Goal: Task Accomplishment & Management: Use online tool/utility

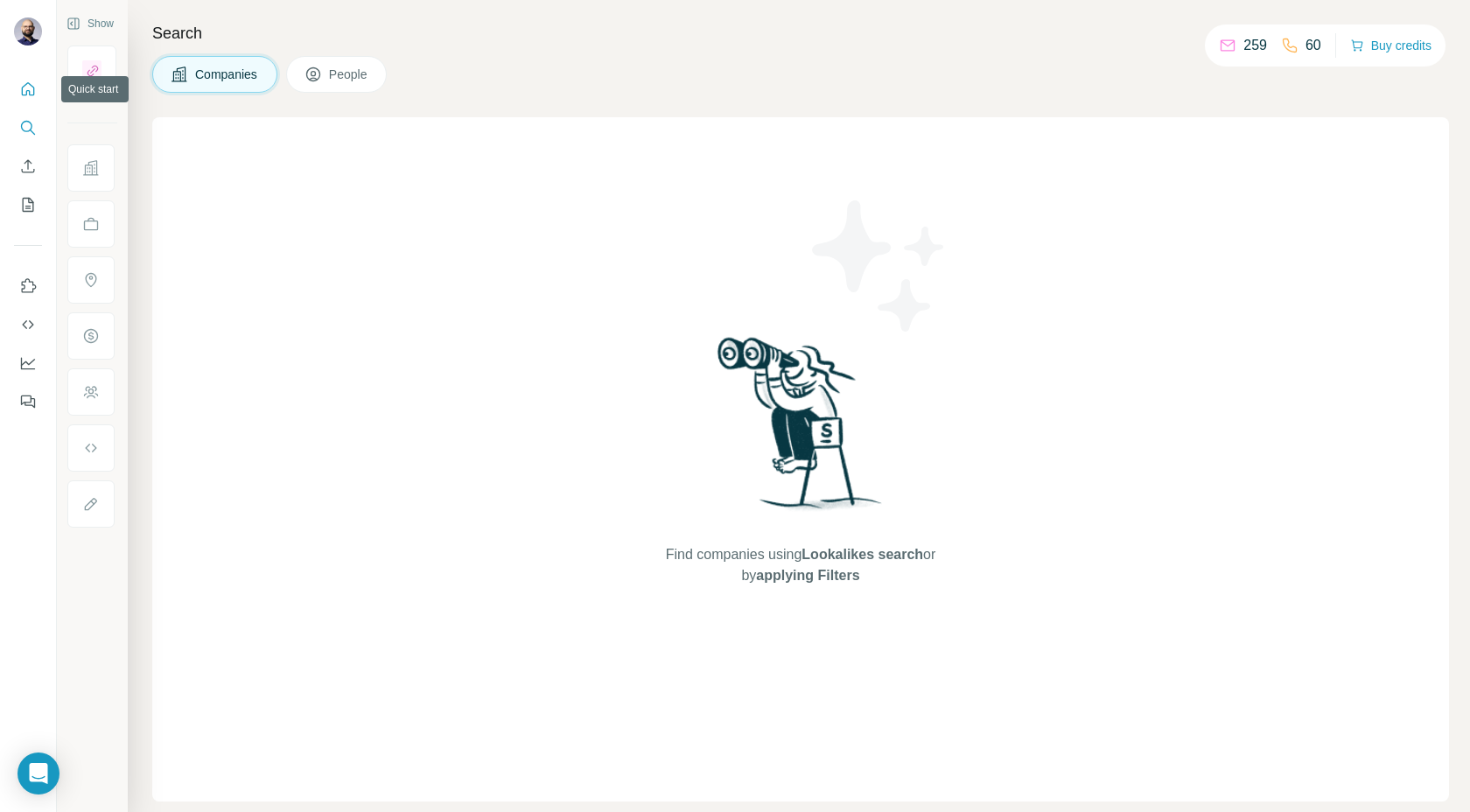
click at [29, 87] on icon "Quick start" at bounding box center [28, 89] width 18 height 18
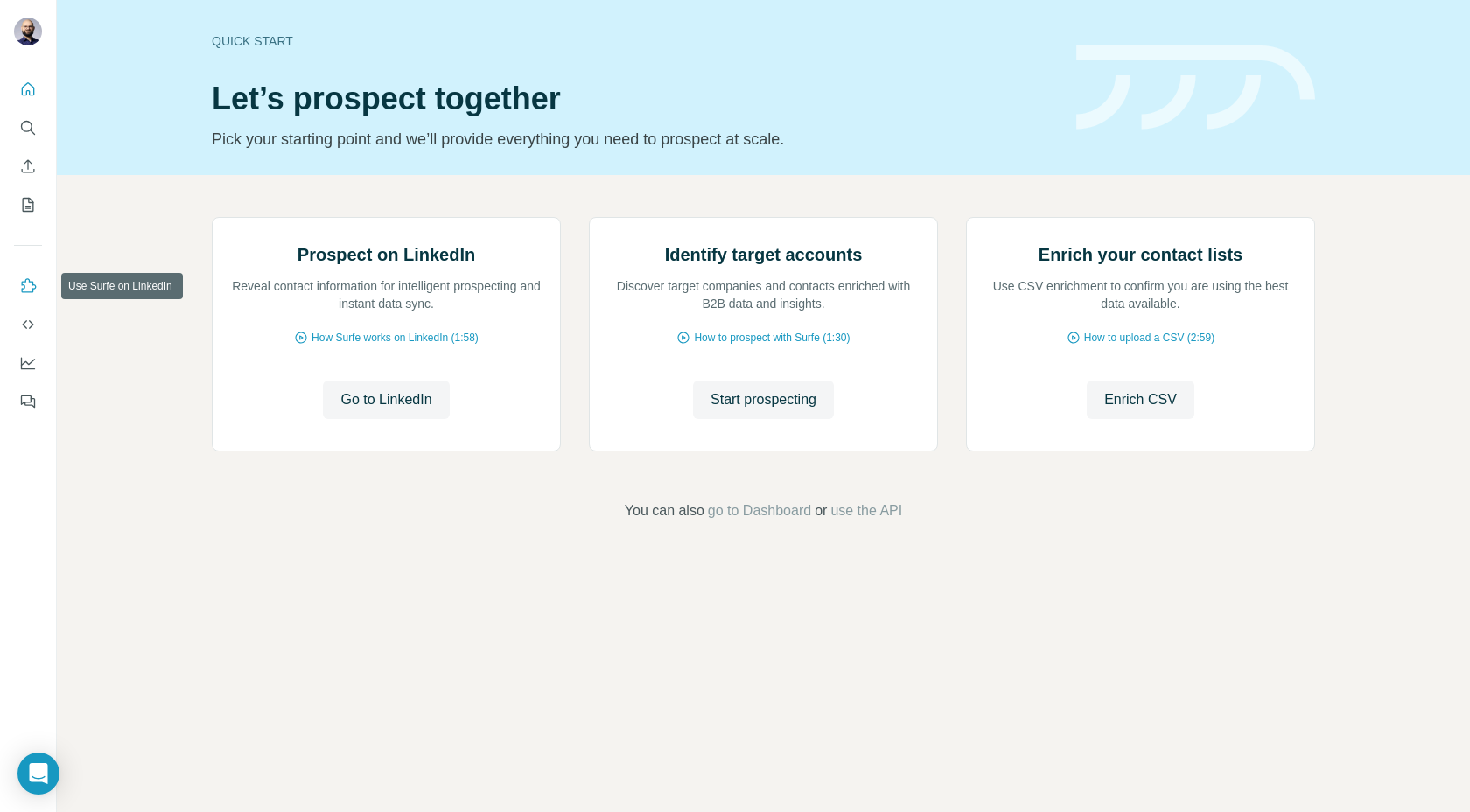
click at [31, 279] on icon "Use Surfe on LinkedIn" at bounding box center [28, 286] width 18 height 18
click at [25, 204] on icon "My lists" at bounding box center [28, 205] width 18 height 18
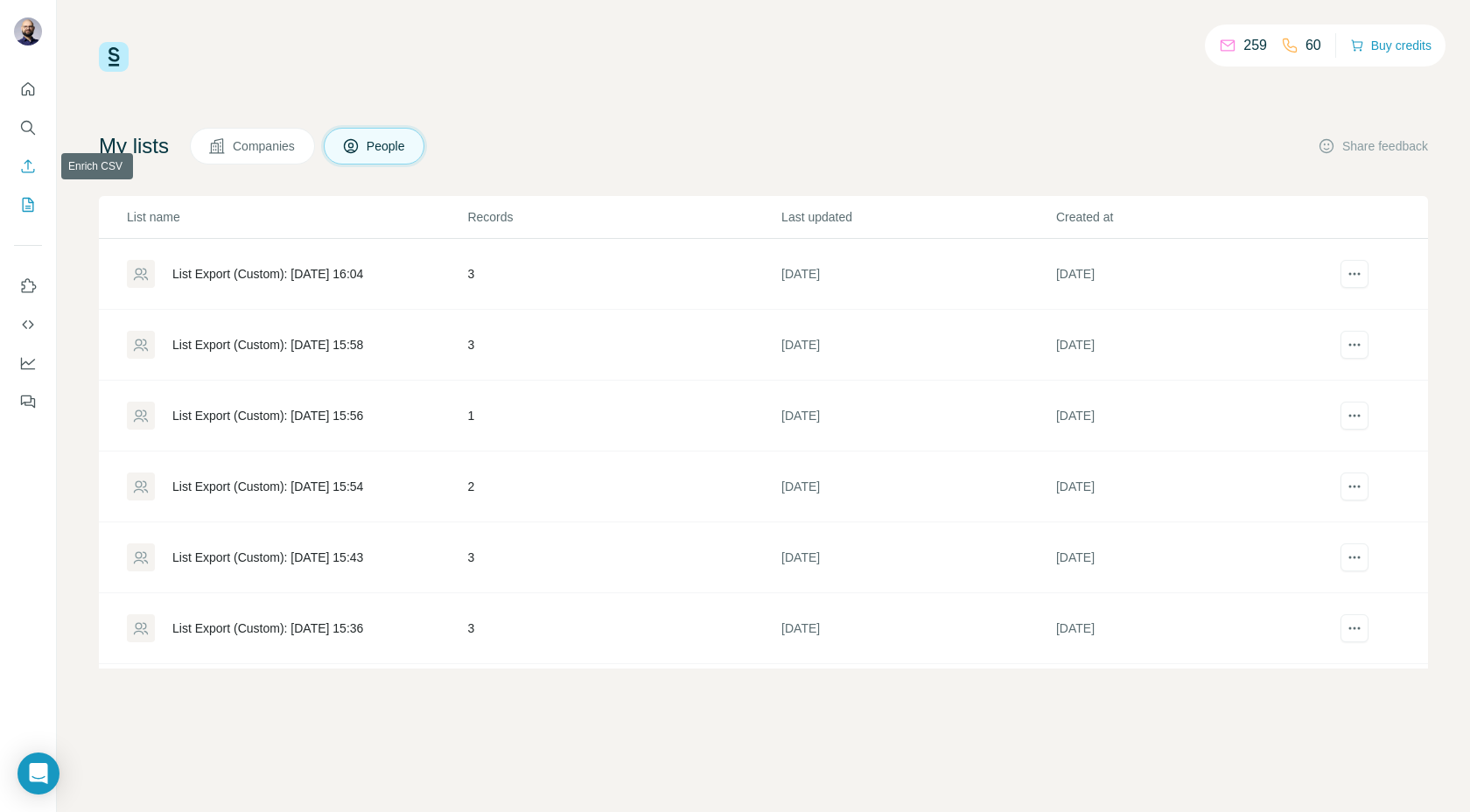
click at [31, 161] on icon "Enrich CSV" at bounding box center [28, 166] width 18 height 18
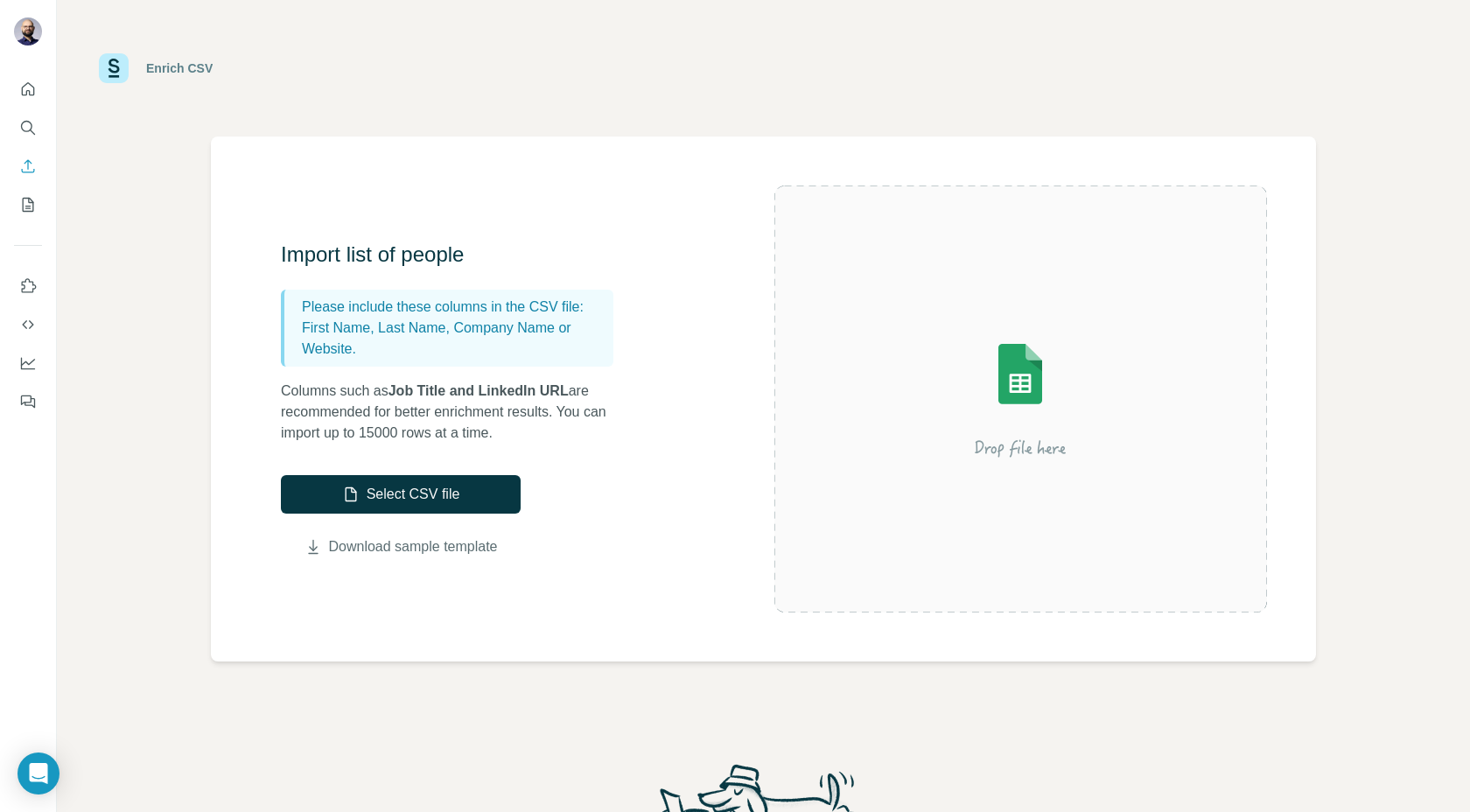
click at [381, 549] on link "Download sample template" at bounding box center [413, 546] width 169 height 21
click at [986, 369] on img at bounding box center [1021, 398] width 315 height 210
click at [397, 496] on button "Select CSV file" at bounding box center [400, 494] width 240 height 39
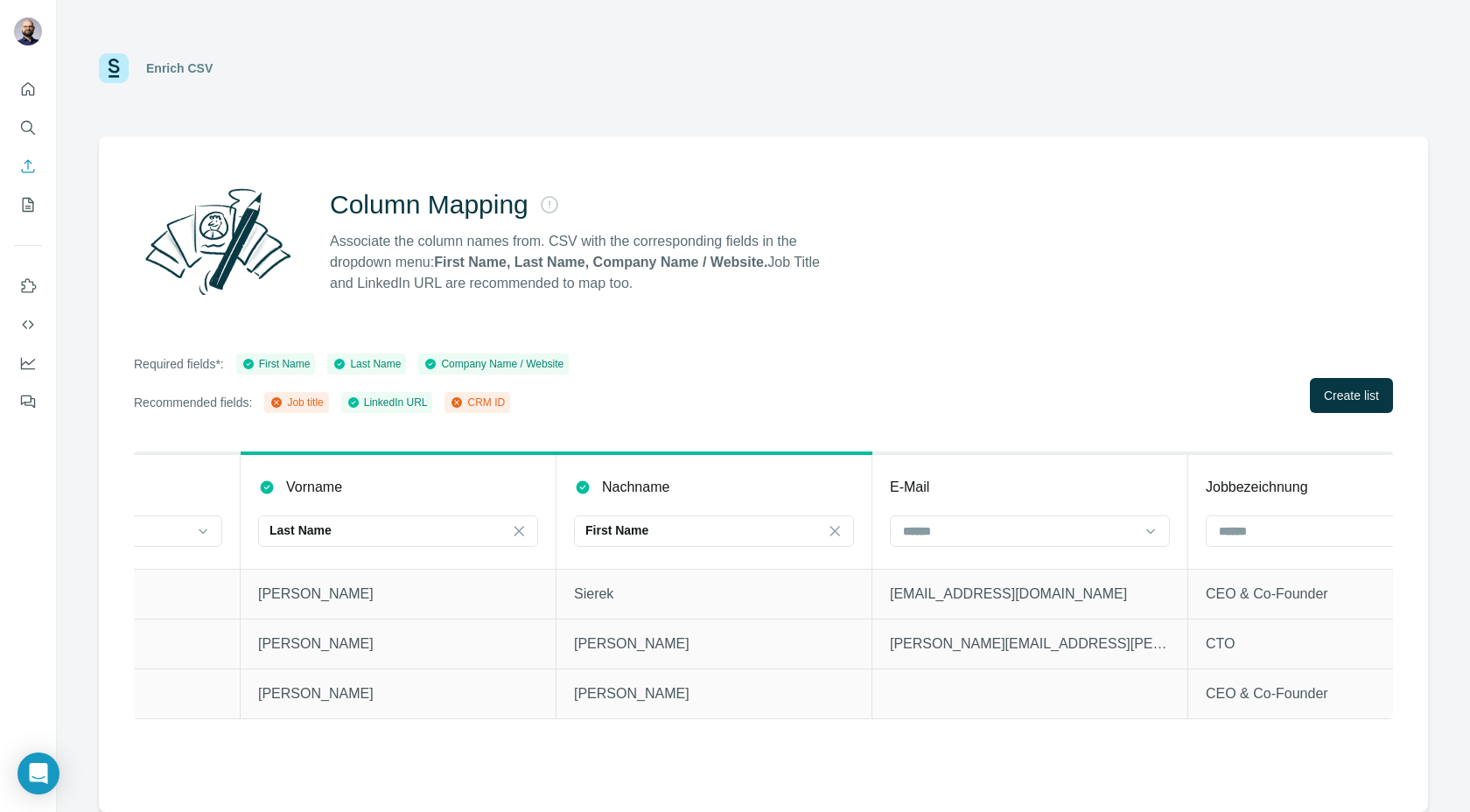
scroll to position [0, 277]
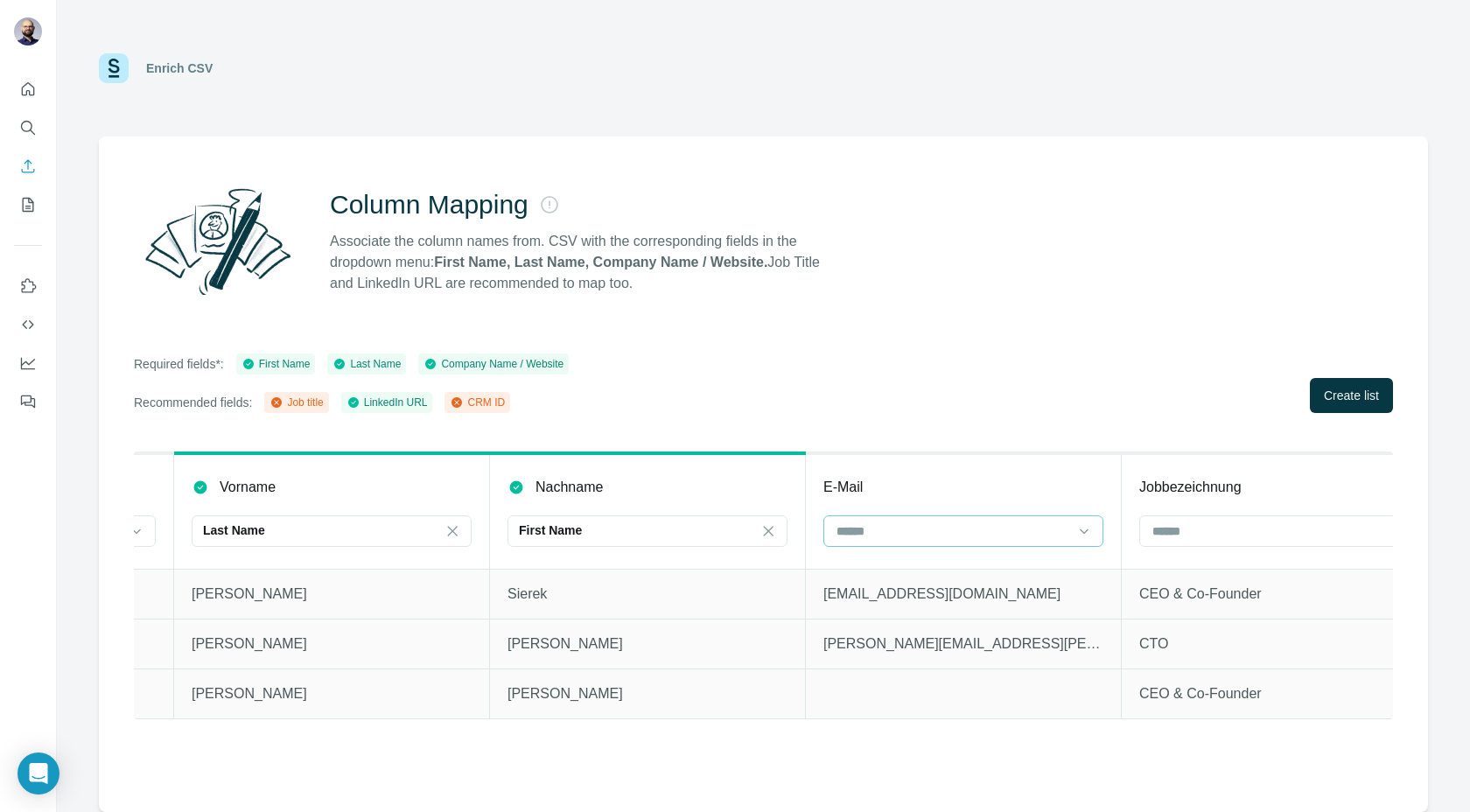
click at [958, 536] on input at bounding box center [952, 531] width 236 height 19
click at [1183, 540] on input at bounding box center [1269, 531] width 236 height 19
click at [1173, 595] on p "Job title" at bounding box center [1175, 602] width 42 height 18
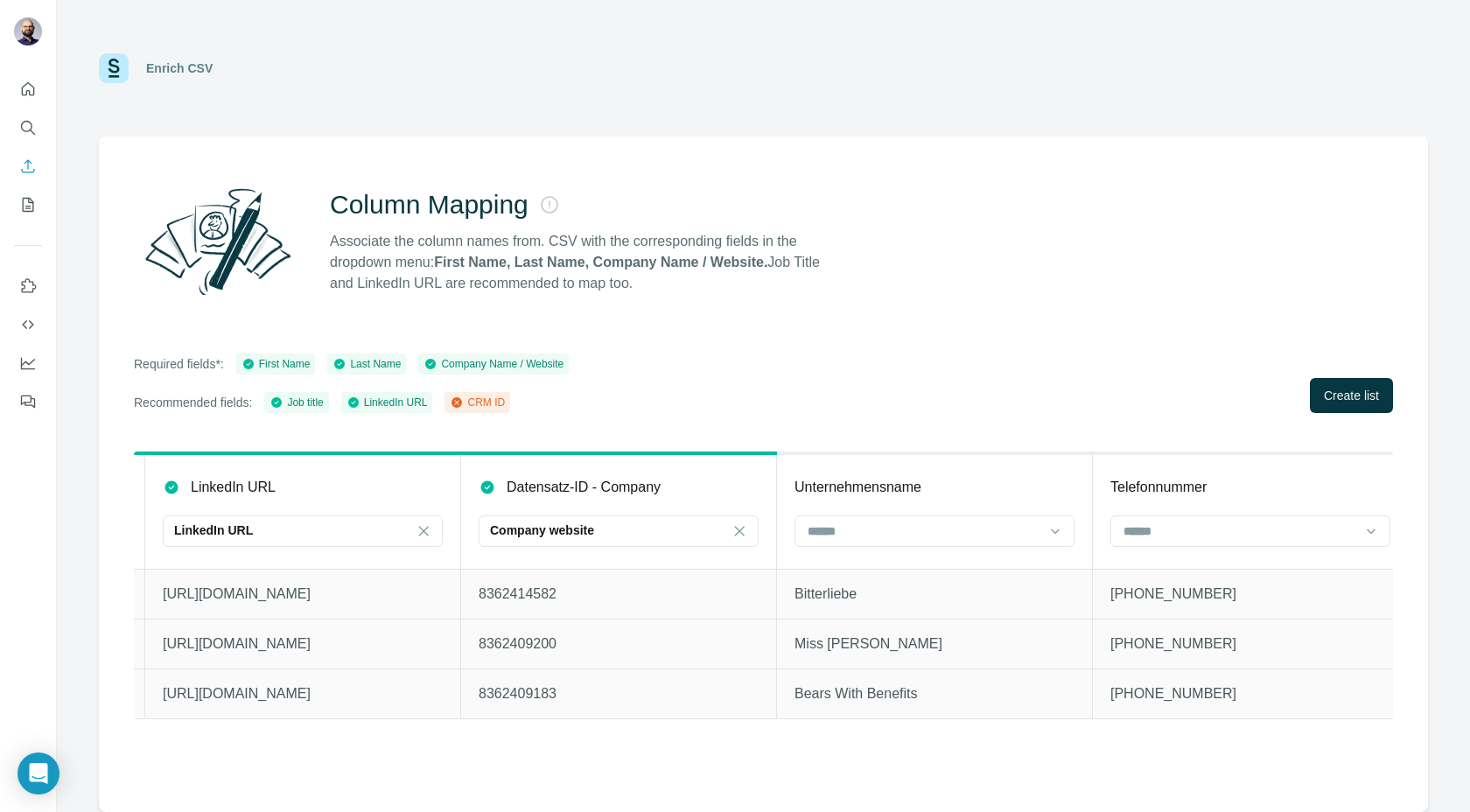
scroll to position [0, 1572]
click at [859, 533] on input at bounding box center [921, 531] width 236 height 19
click at [856, 571] on p "Company Name" at bounding box center [850, 570] width 88 height 18
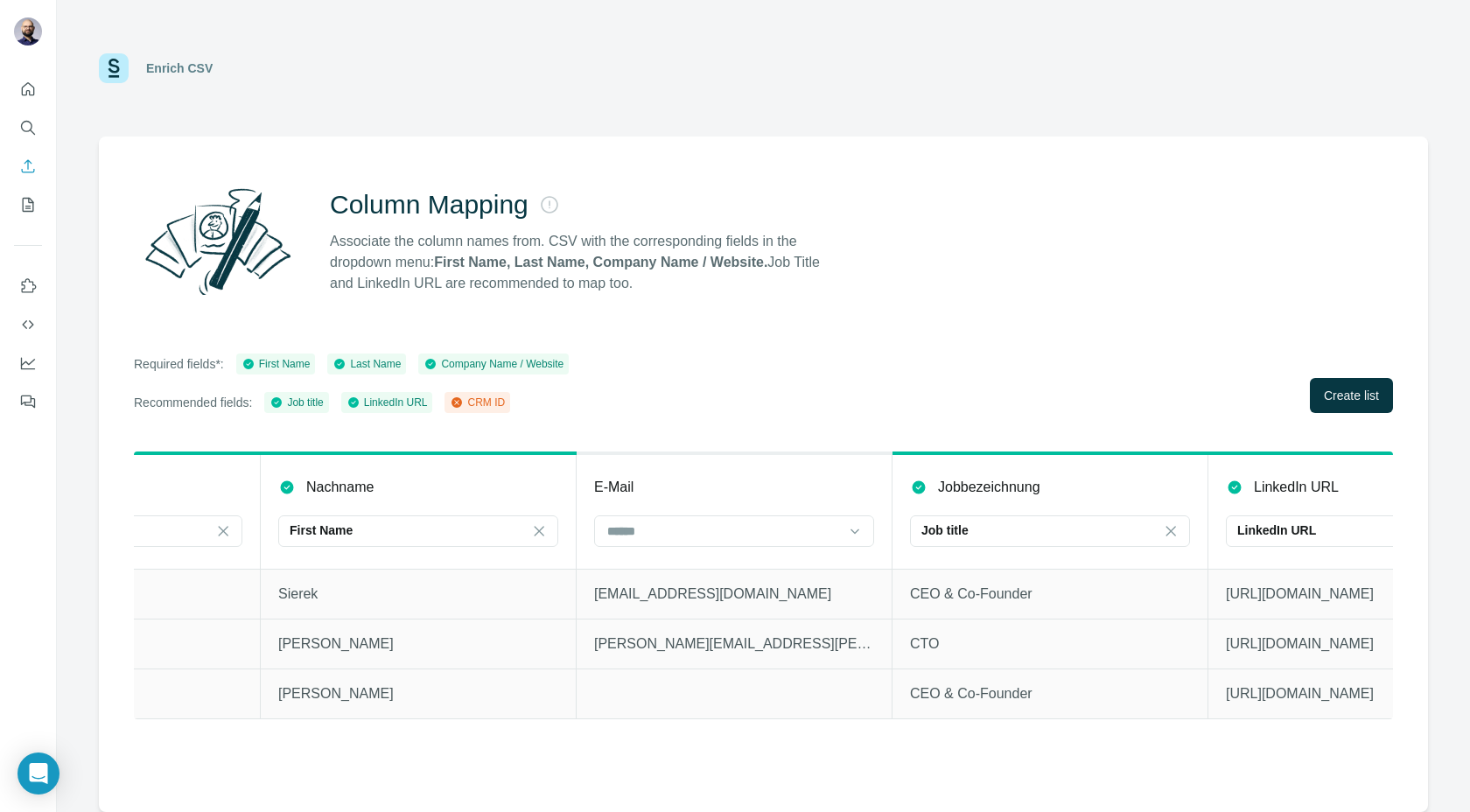
scroll to position [0, 0]
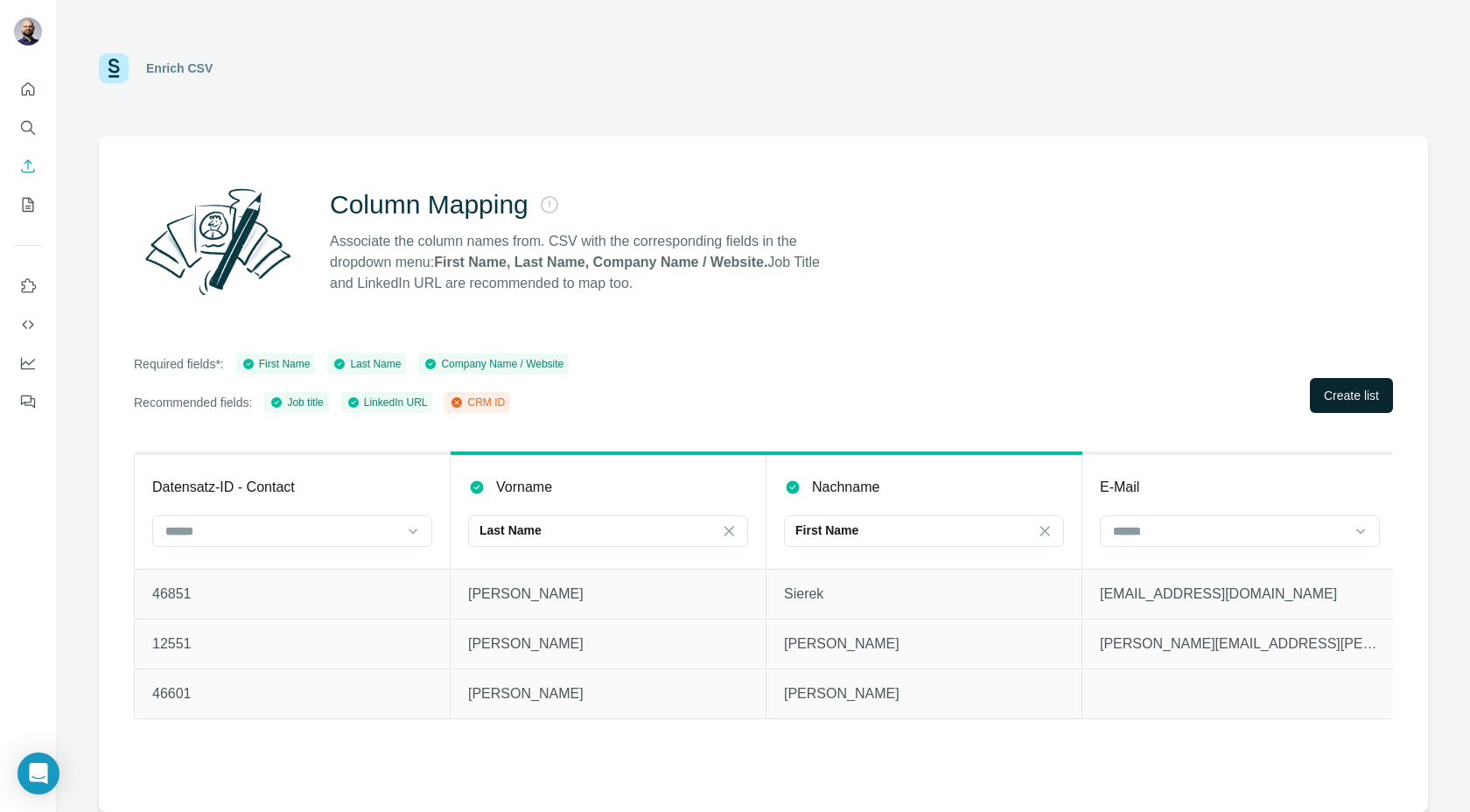
click at [1371, 397] on span "Create list" at bounding box center [1352, 395] width 56 height 18
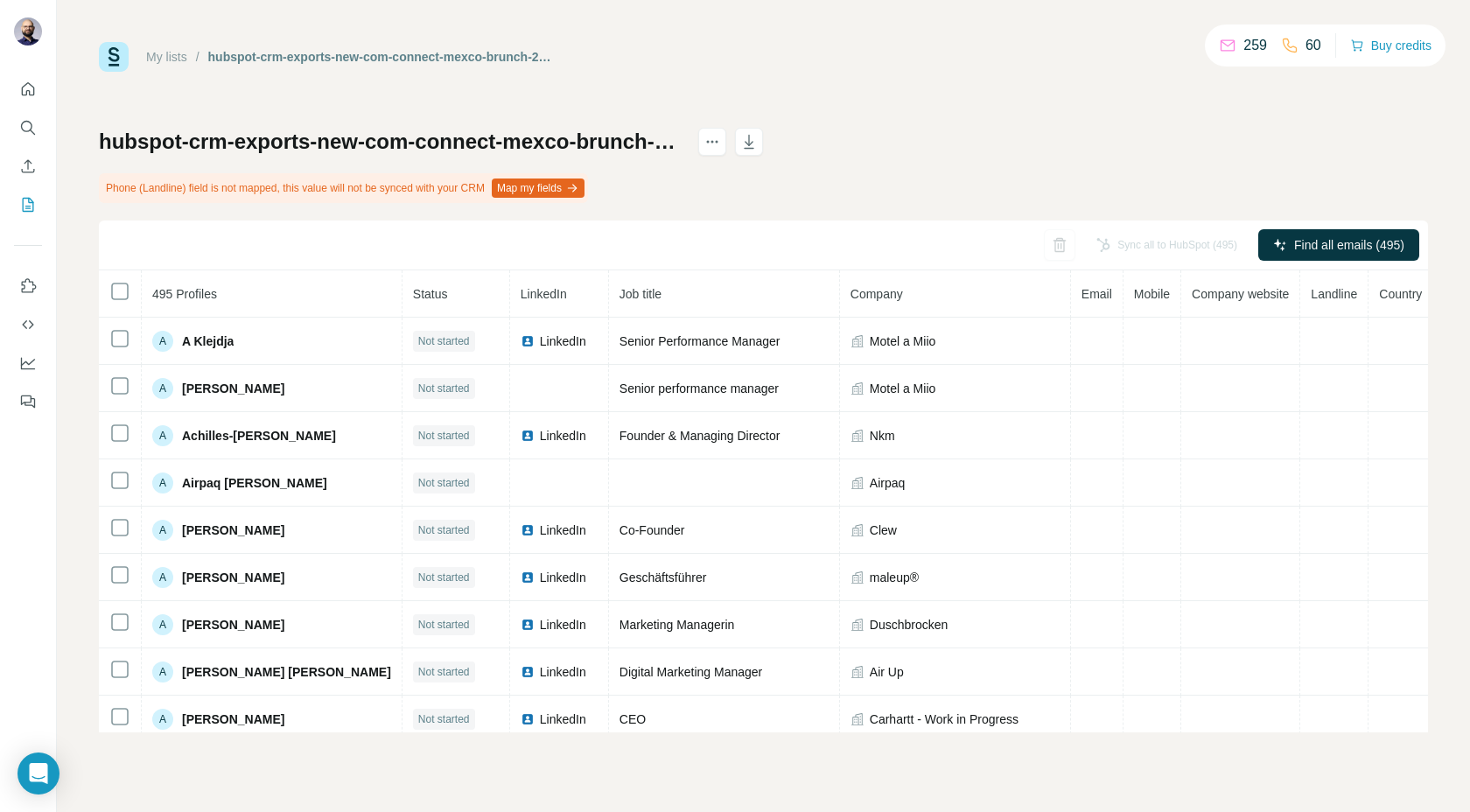
click at [1086, 293] on span "Email" at bounding box center [1097, 294] width 31 height 14
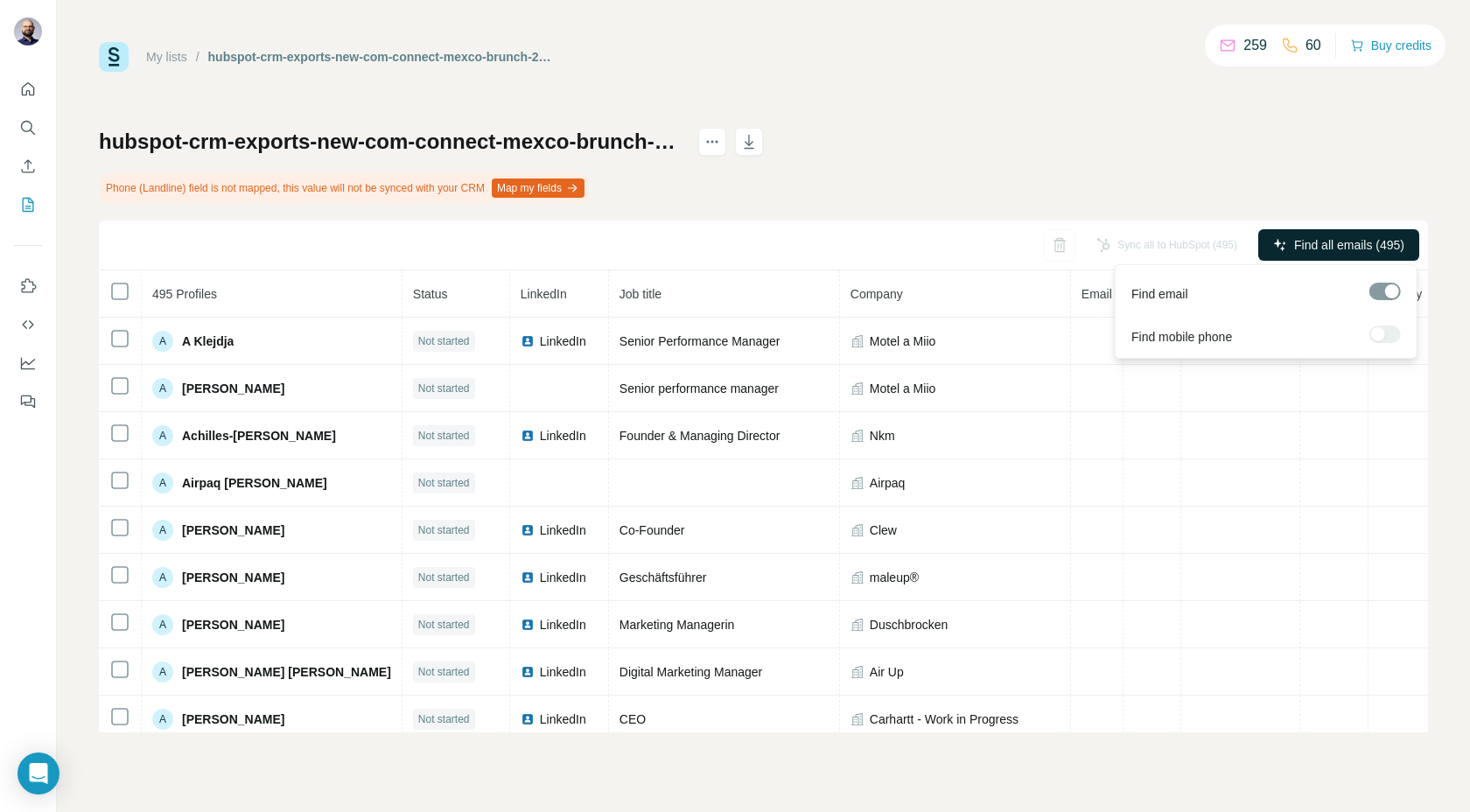
click at [1363, 236] on span "Find all emails (495)" at bounding box center [1350, 244] width 110 height 18
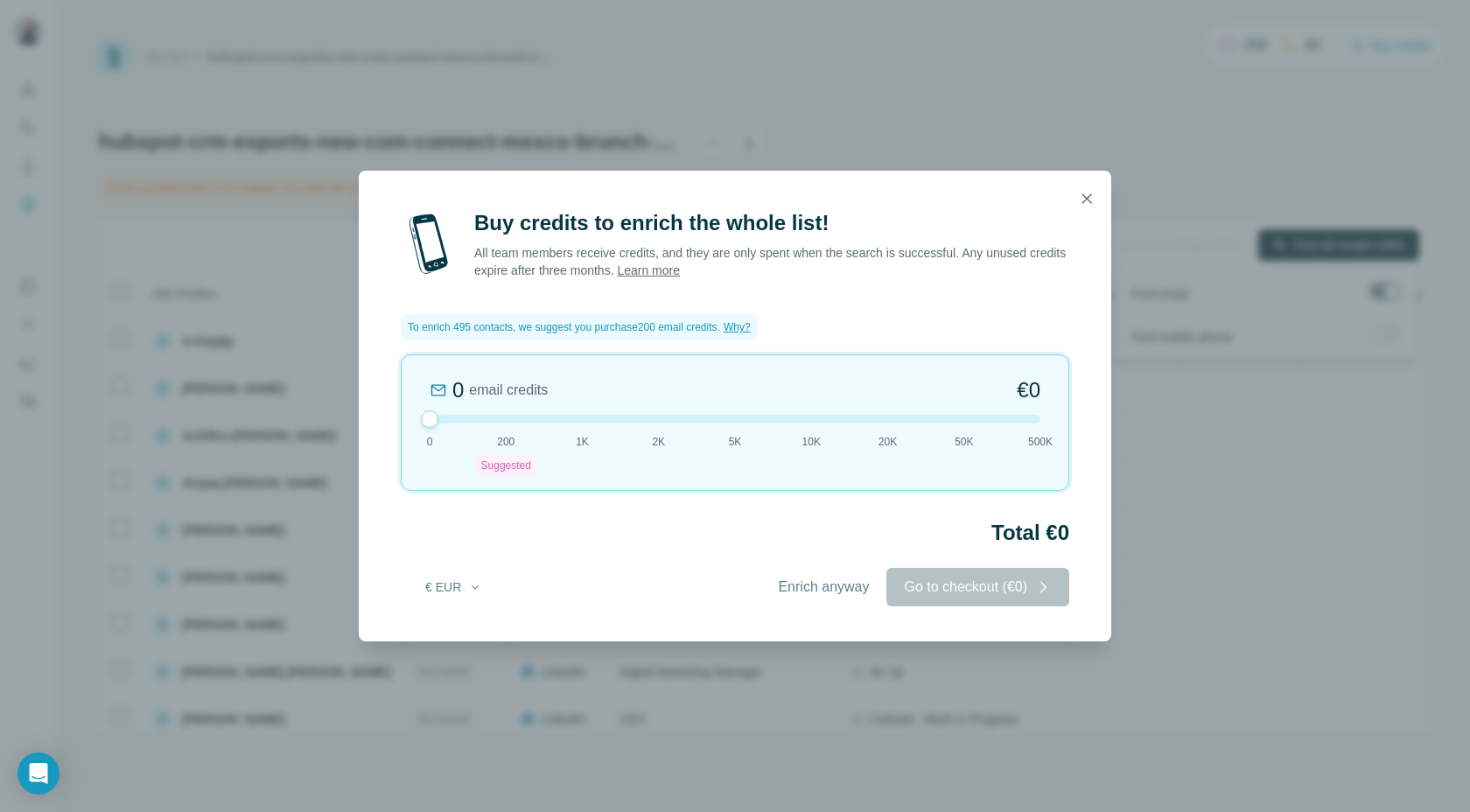
drag, startPoint x: 508, startPoint y: 406, endPoint x: 468, endPoint y: 406, distance: 40.0
click at [468, 406] on div "0 email credits €0 0 200 Suggested 1K 2K 5K 10K 20K 50K 500K" at bounding box center [735, 422] width 669 height 136
click at [503, 418] on div at bounding box center [735, 418] width 611 height 8
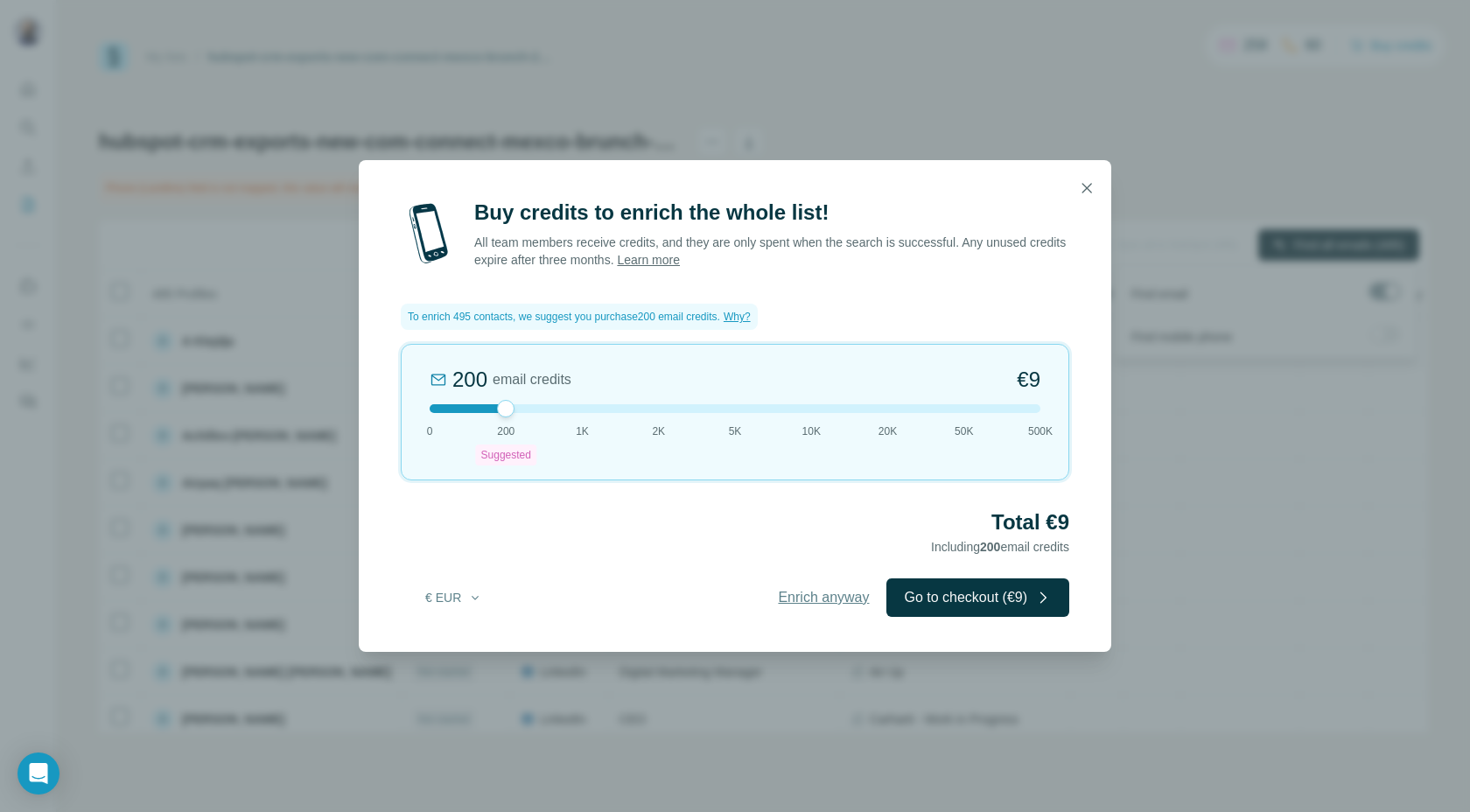
click at [799, 591] on span "Enrich anyway" at bounding box center [823, 597] width 91 height 21
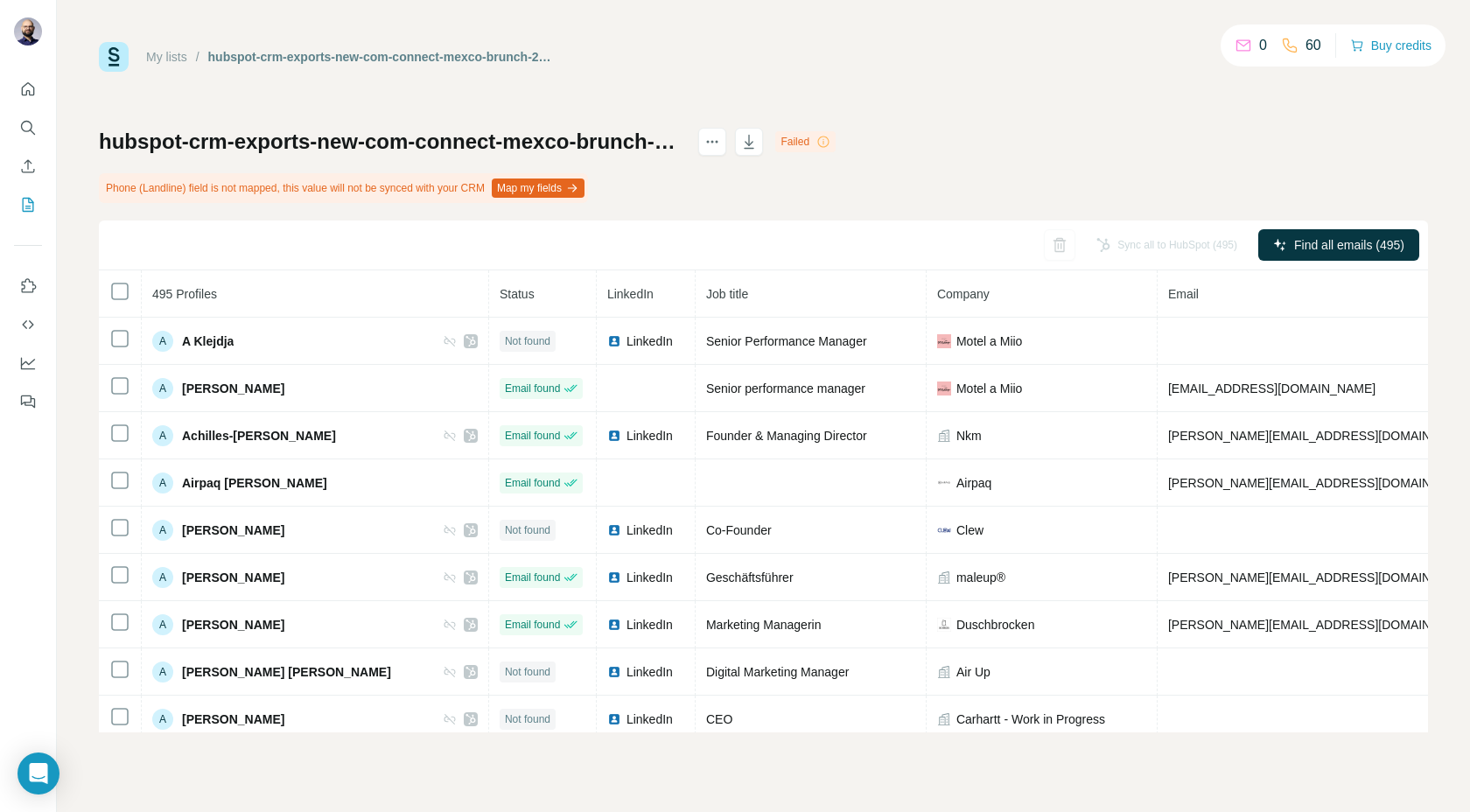
click at [931, 230] on div "Sync all to HubSpot (495) Find all emails (495)" at bounding box center [763, 245] width 1329 height 50
click at [1110, 247] on div "Sync all to HubSpot (495)" at bounding box center [1167, 245] width 166 height 31
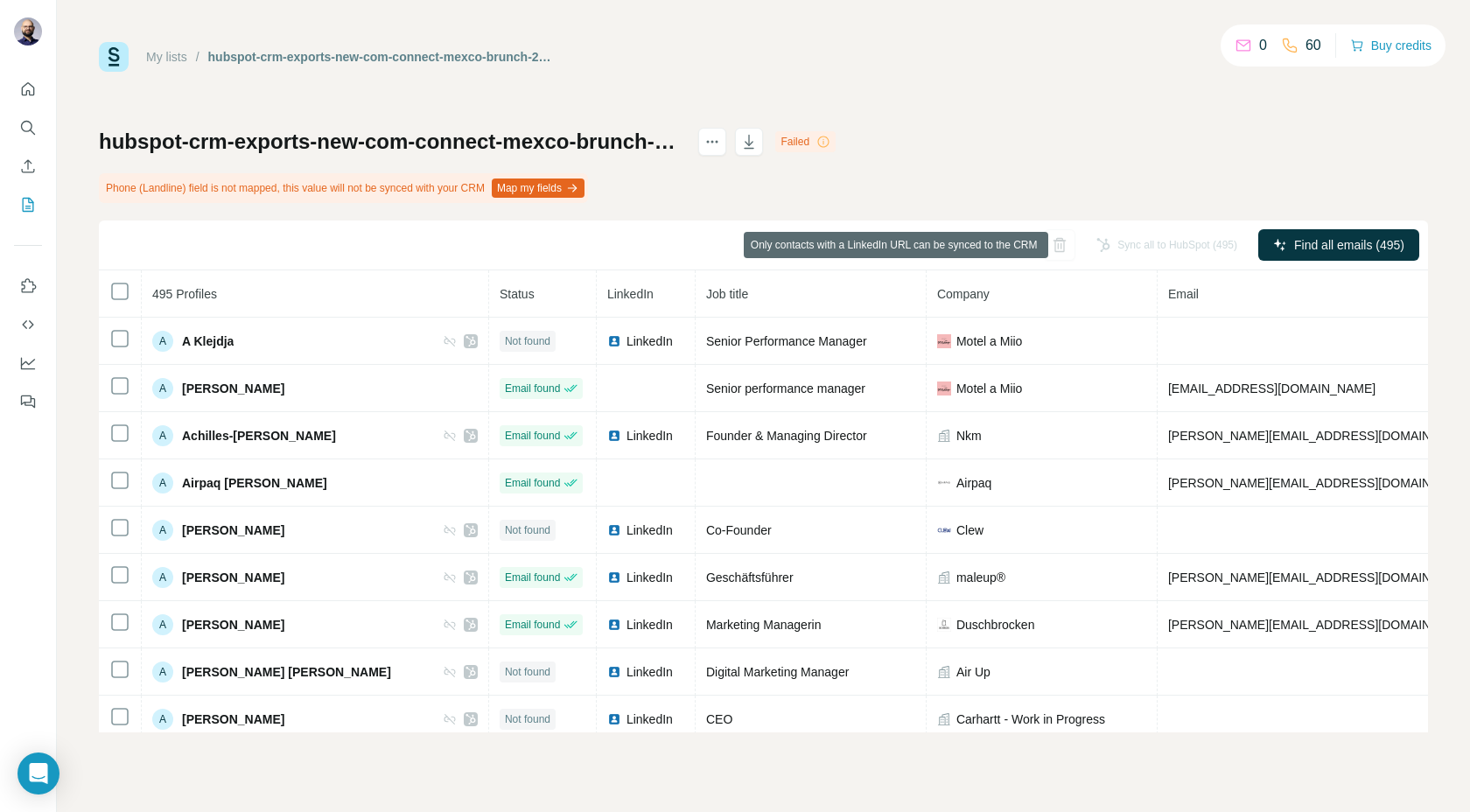
click at [1109, 244] on div "Sync all to HubSpot (495)" at bounding box center [1167, 245] width 166 height 31
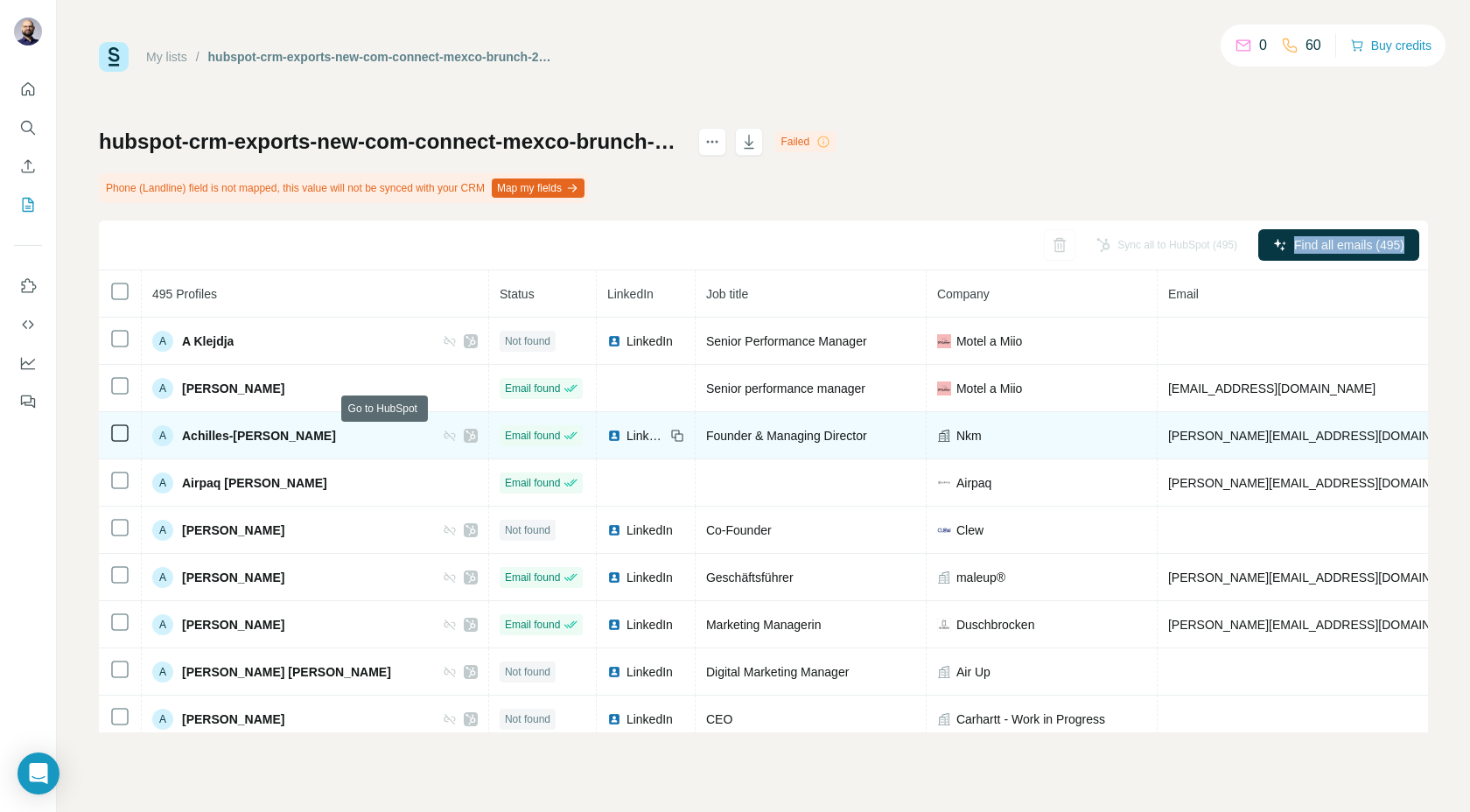
click at [466, 436] on icon at bounding box center [471, 435] width 10 height 14
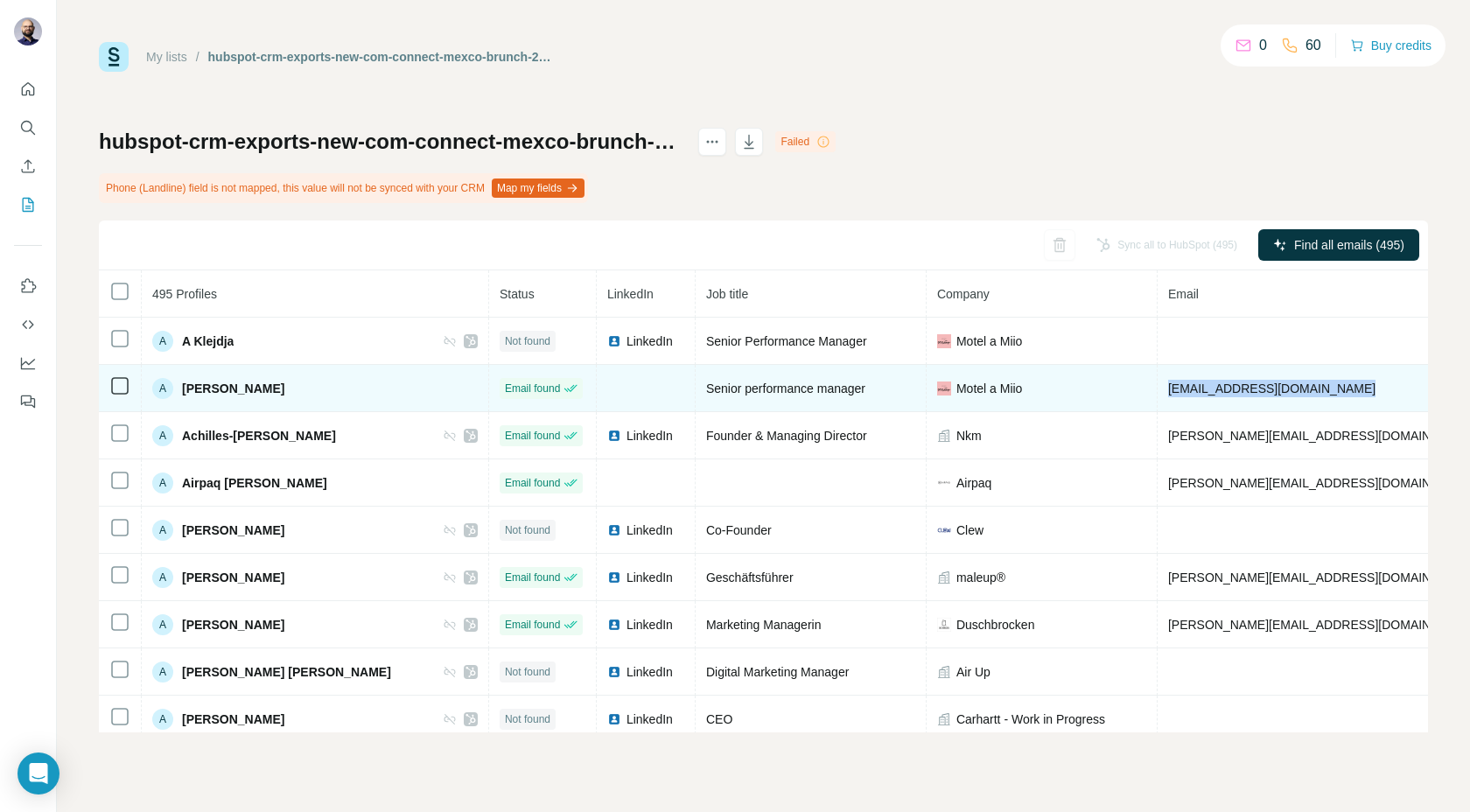
drag, startPoint x: 1276, startPoint y: 385, endPoint x: 1033, endPoint y: 399, distance: 243.4
click at [1033, 399] on tr "A [PERSON_NAME] Email found Senior performance manager [PERSON_NAME] a [PERSON_…" at bounding box center [1062, 388] width 1926 height 47
copy tr "[EMAIL_ADDRESS][DOMAIN_NAME]"
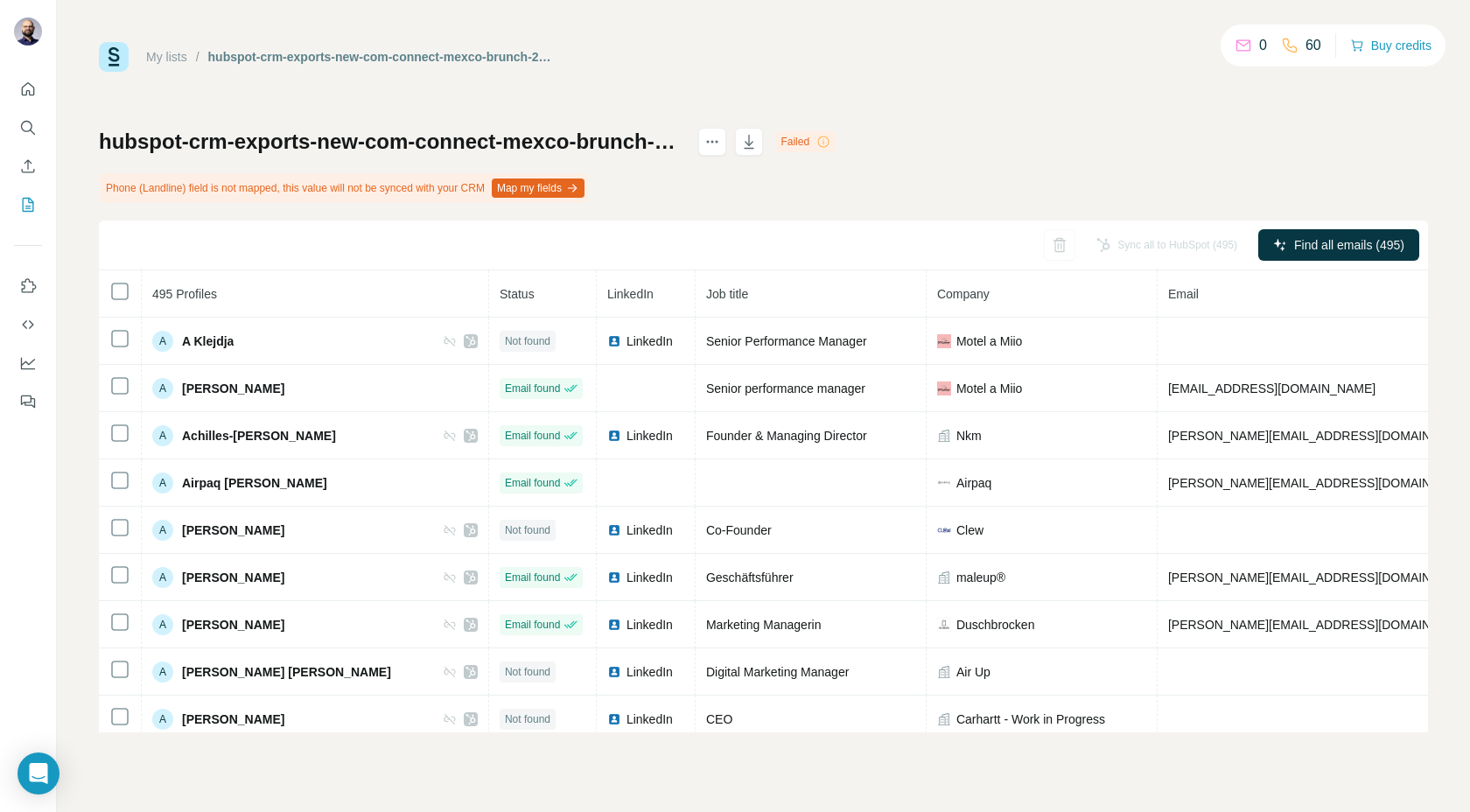
click at [1138, 252] on div "Sync all to HubSpot (495)" at bounding box center [1167, 245] width 166 height 31
click at [800, 261] on div "Sync all to HubSpot (495) Find all emails (495)" at bounding box center [763, 245] width 1329 height 50
click at [547, 183] on button "Map my fields" at bounding box center [538, 188] width 93 height 19
click at [1170, 247] on div "Sync all to HubSpot (495)" at bounding box center [1167, 245] width 166 height 31
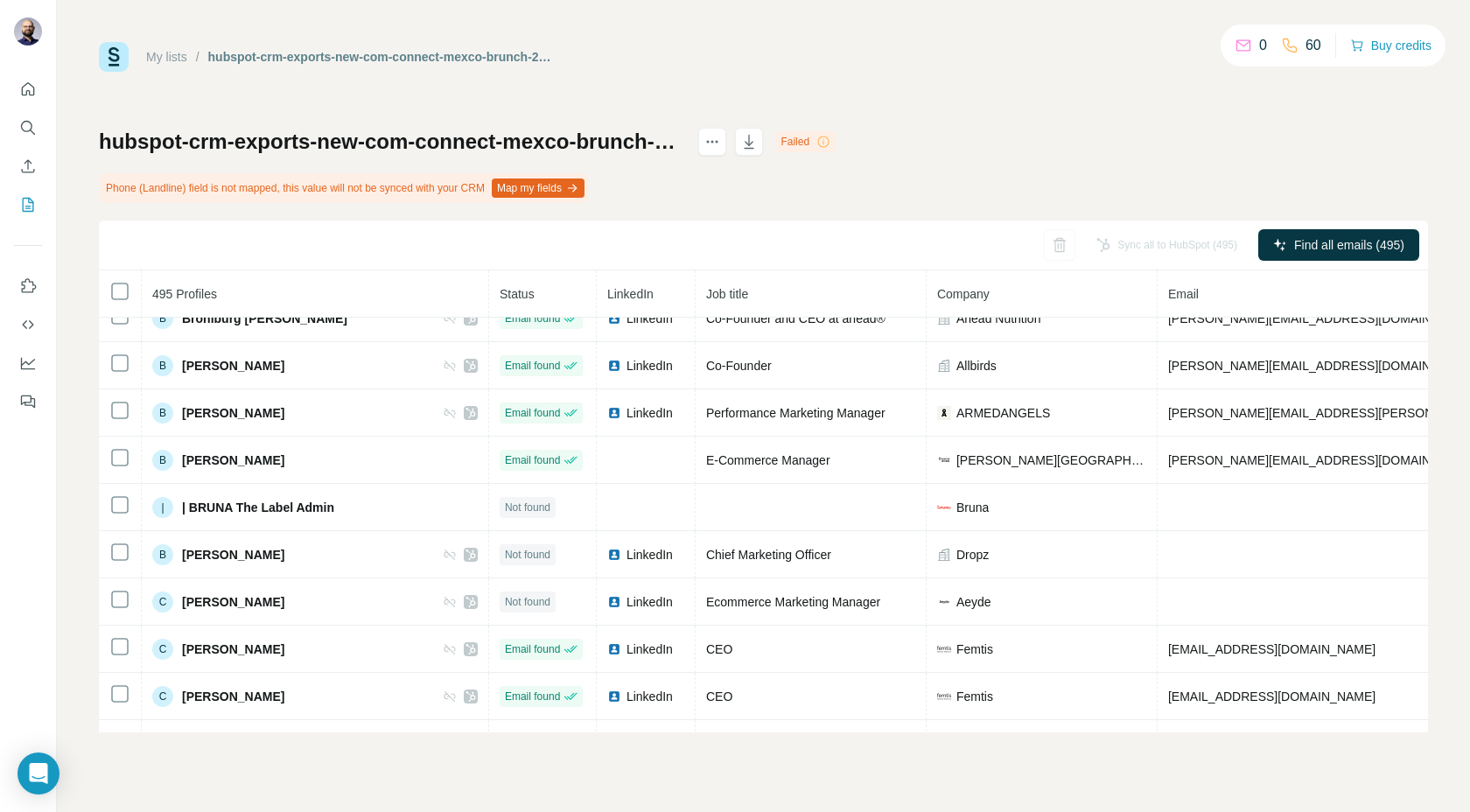
scroll to position [2564, 0]
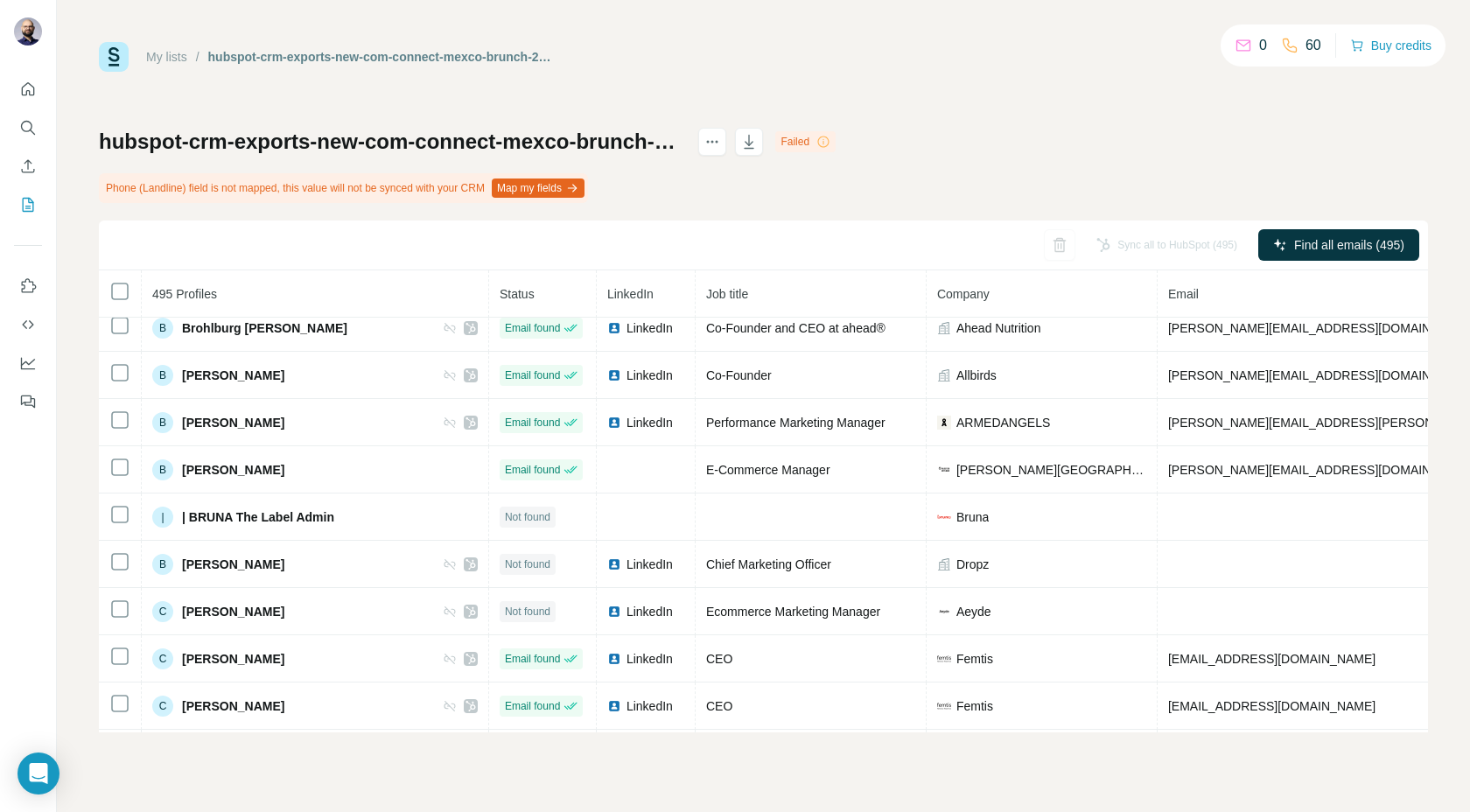
click at [1180, 235] on div "Sync all to HubSpot (495)" at bounding box center [1167, 245] width 166 height 31
click at [1180, 236] on div "Sync all to HubSpot (495)" at bounding box center [1167, 245] width 166 height 31
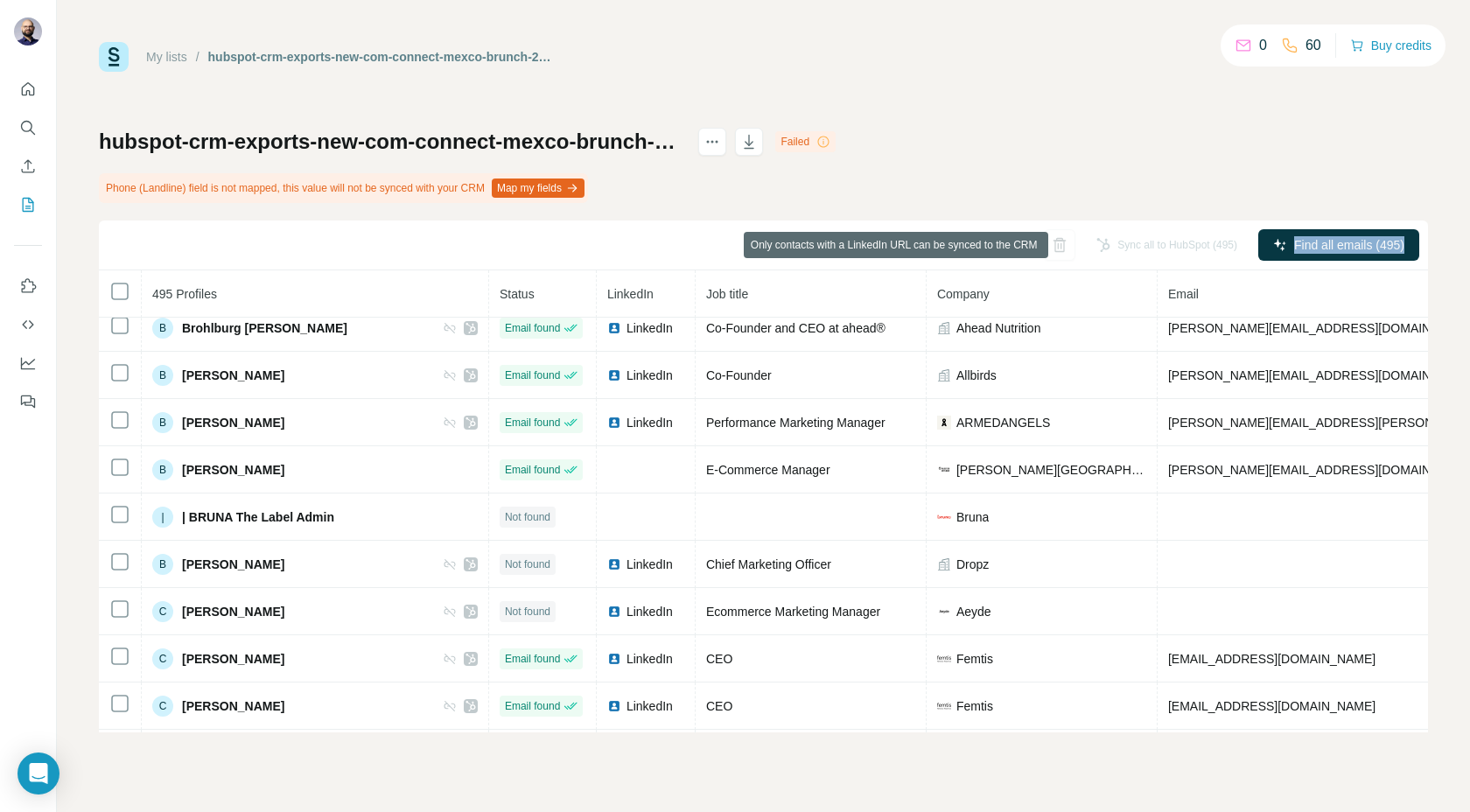
click at [1180, 236] on div "Sync all to HubSpot (495)" at bounding box center [1167, 245] width 166 height 31
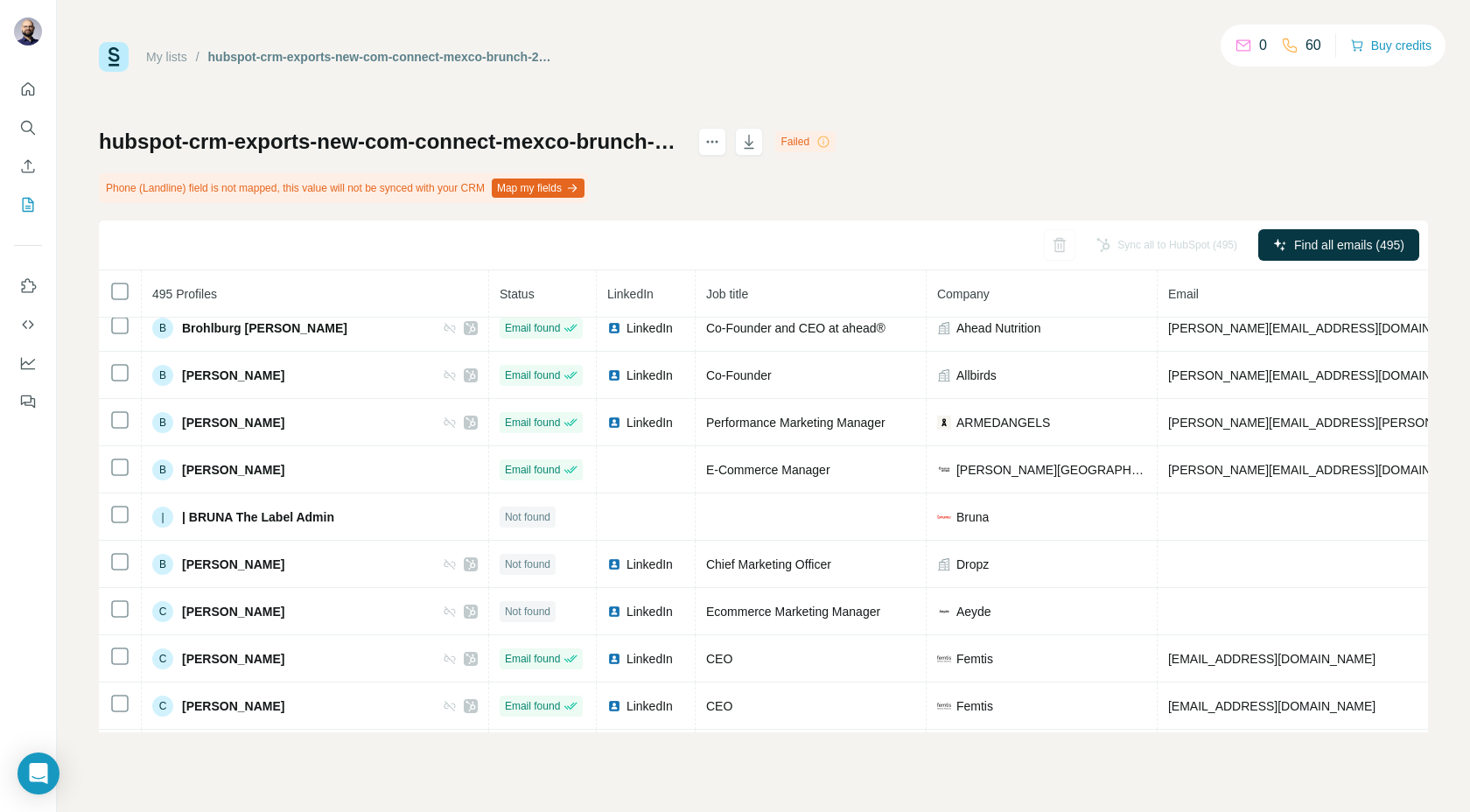
click at [831, 147] on icon at bounding box center [823, 142] width 14 height 14
click at [831, 145] on icon at bounding box center [823, 142] width 14 height 14
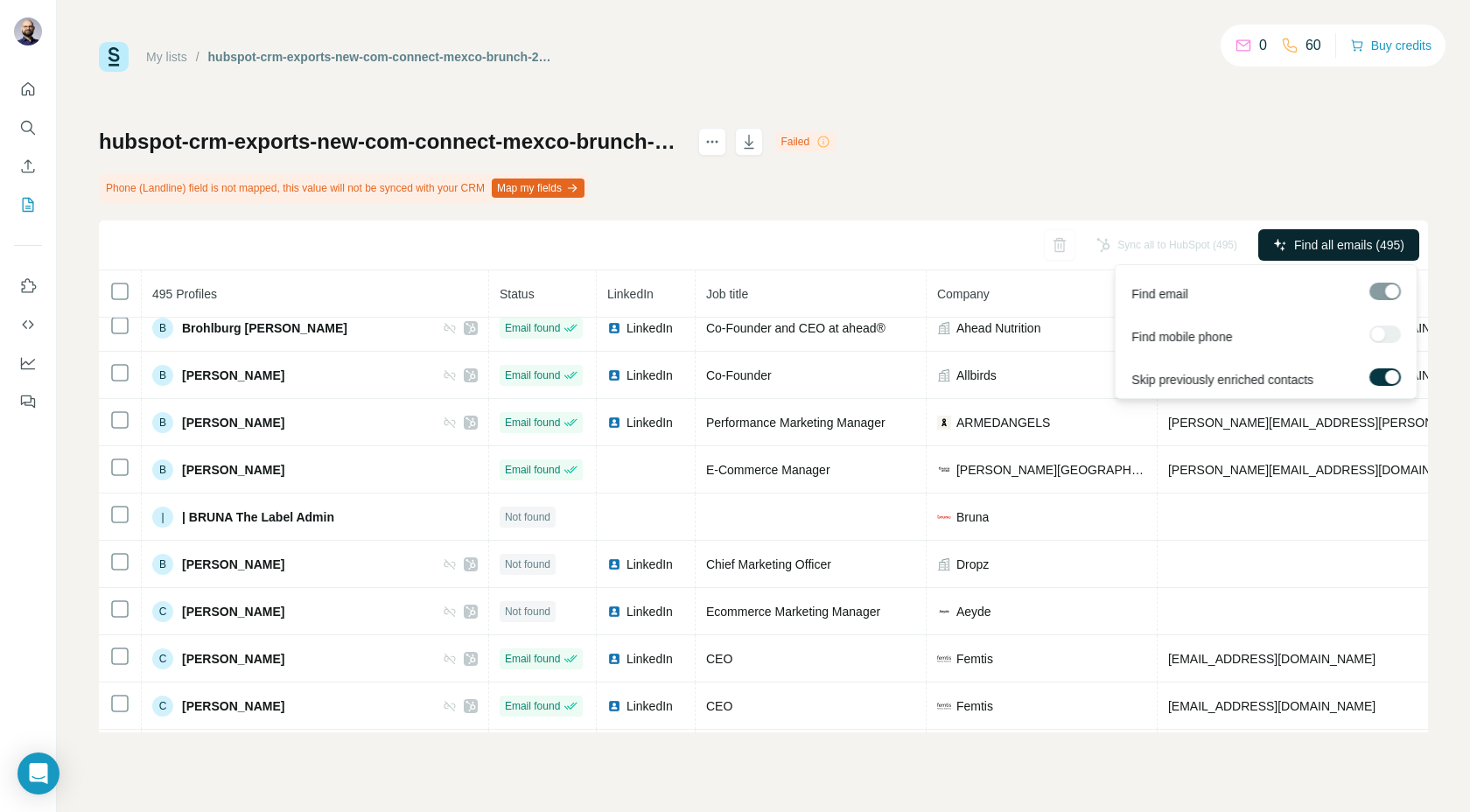
click at [1332, 232] on button "Find all emails (495)" at bounding box center [1339, 245] width 161 height 31
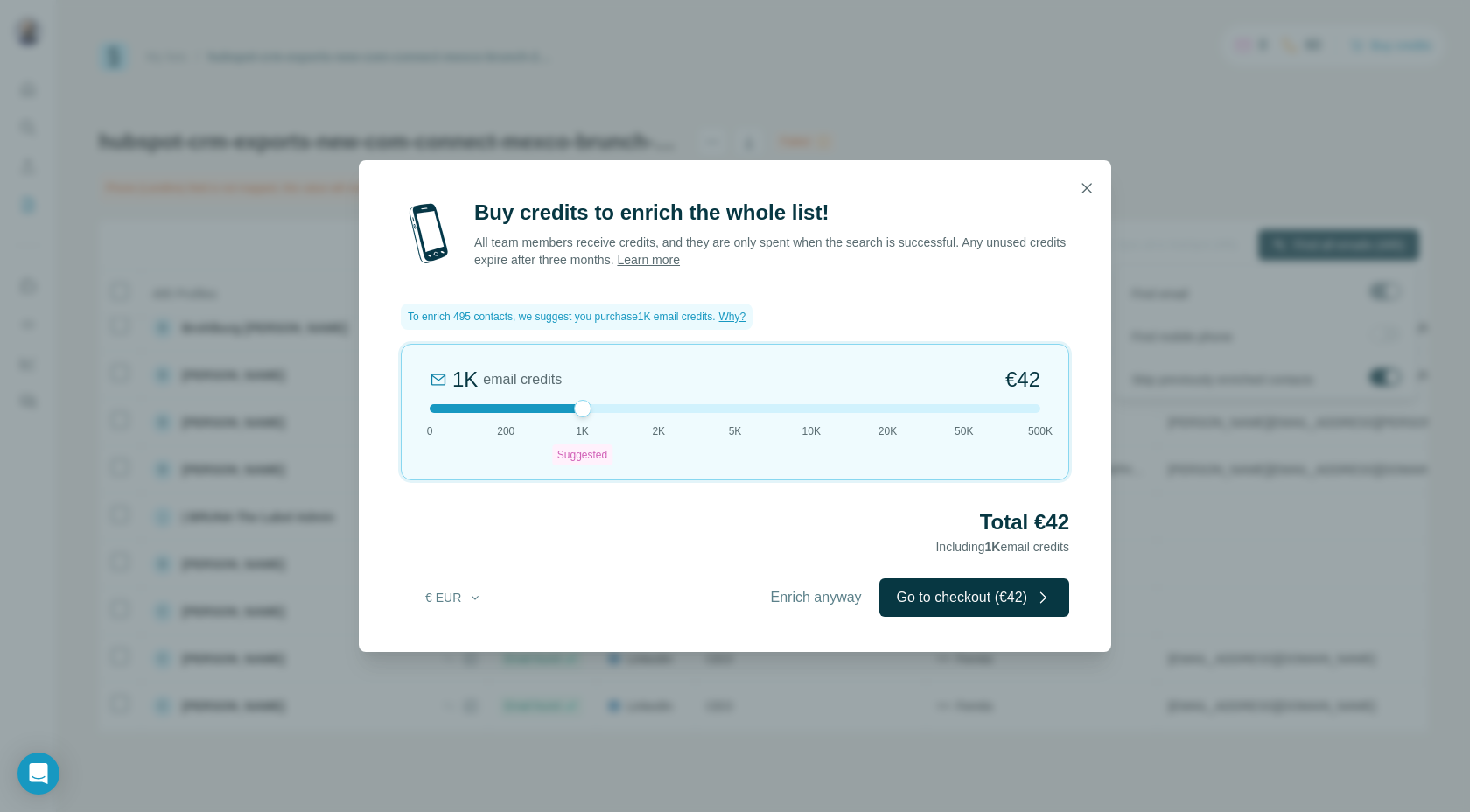
click at [823, 601] on span "Enrich anyway" at bounding box center [816, 597] width 91 height 21
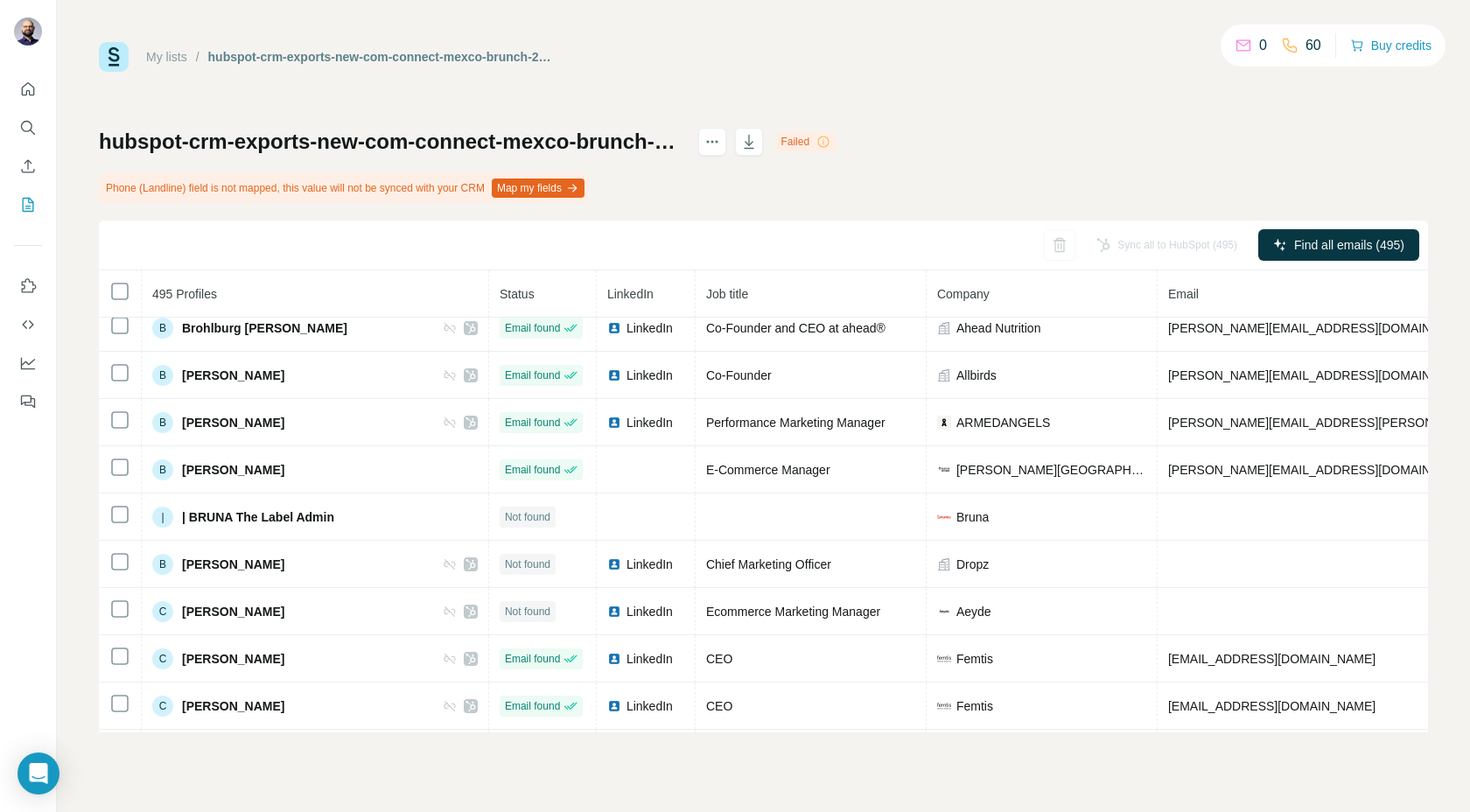
click at [1167, 245] on div "Sync all to HubSpot (495)" at bounding box center [1167, 245] width 166 height 31
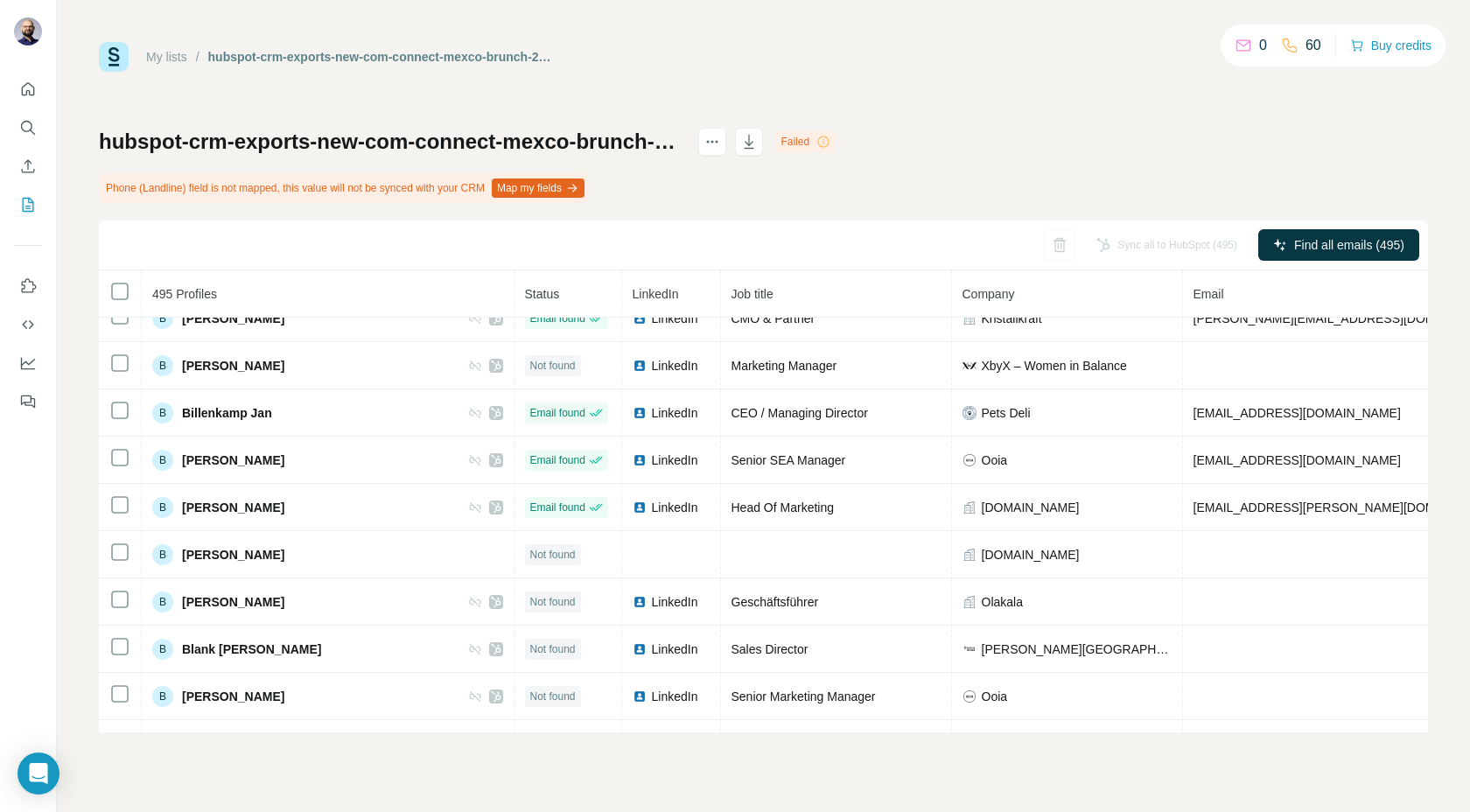
scroll to position [0, 0]
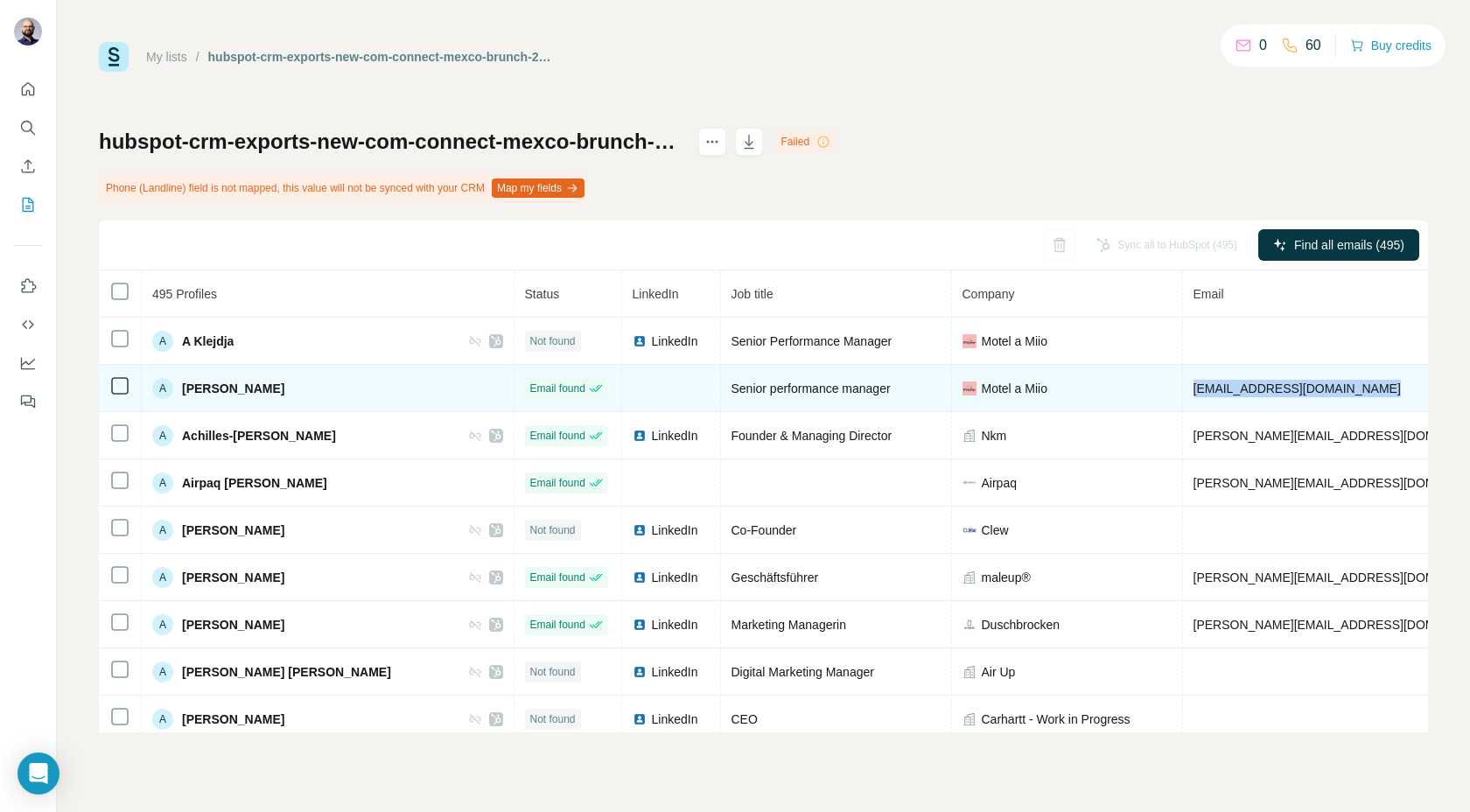
drag, startPoint x: 1269, startPoint y: 393, endPoint x: 1078, endPoint y: 392, distance: 191.0
click at [1183, 392] on td "[EMAIL_ADDRESS][DOMAIN_NAME]" at bounding box center [1399, 388] width 432 height 47
copy span "[EMAIL_ADDRESS][DOMAIN_NAME]"
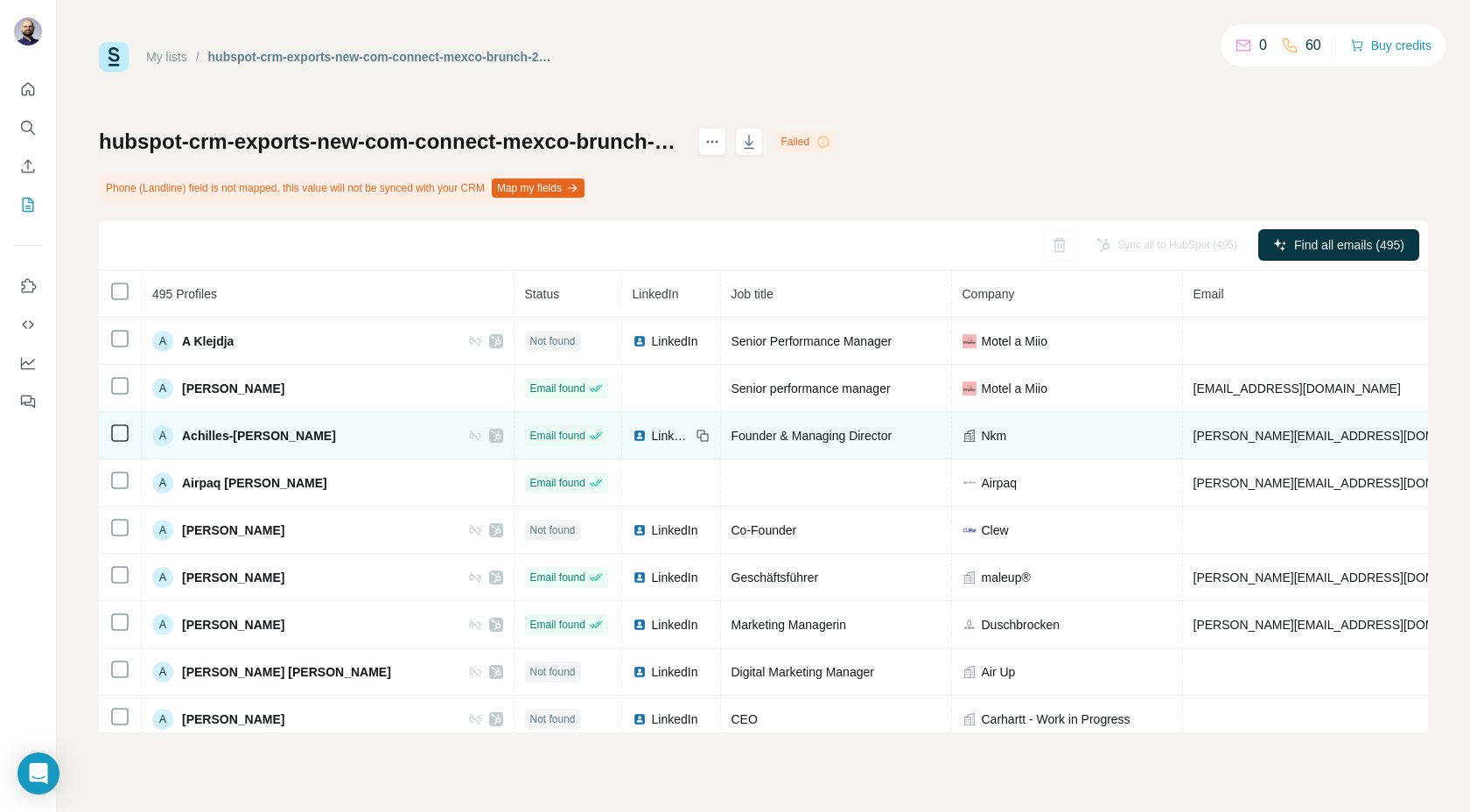
drag, startPoint x: 1238, startPoint y: 438, endPoint x: 1090, endPoint y: 444, distance: 148.1
click at [1183, 445] on td "[PERSON_NAME][EMAIL_ADDRESS][DOMAIN_NAME]" at bounding box center [1399, 435] width 432 height 47
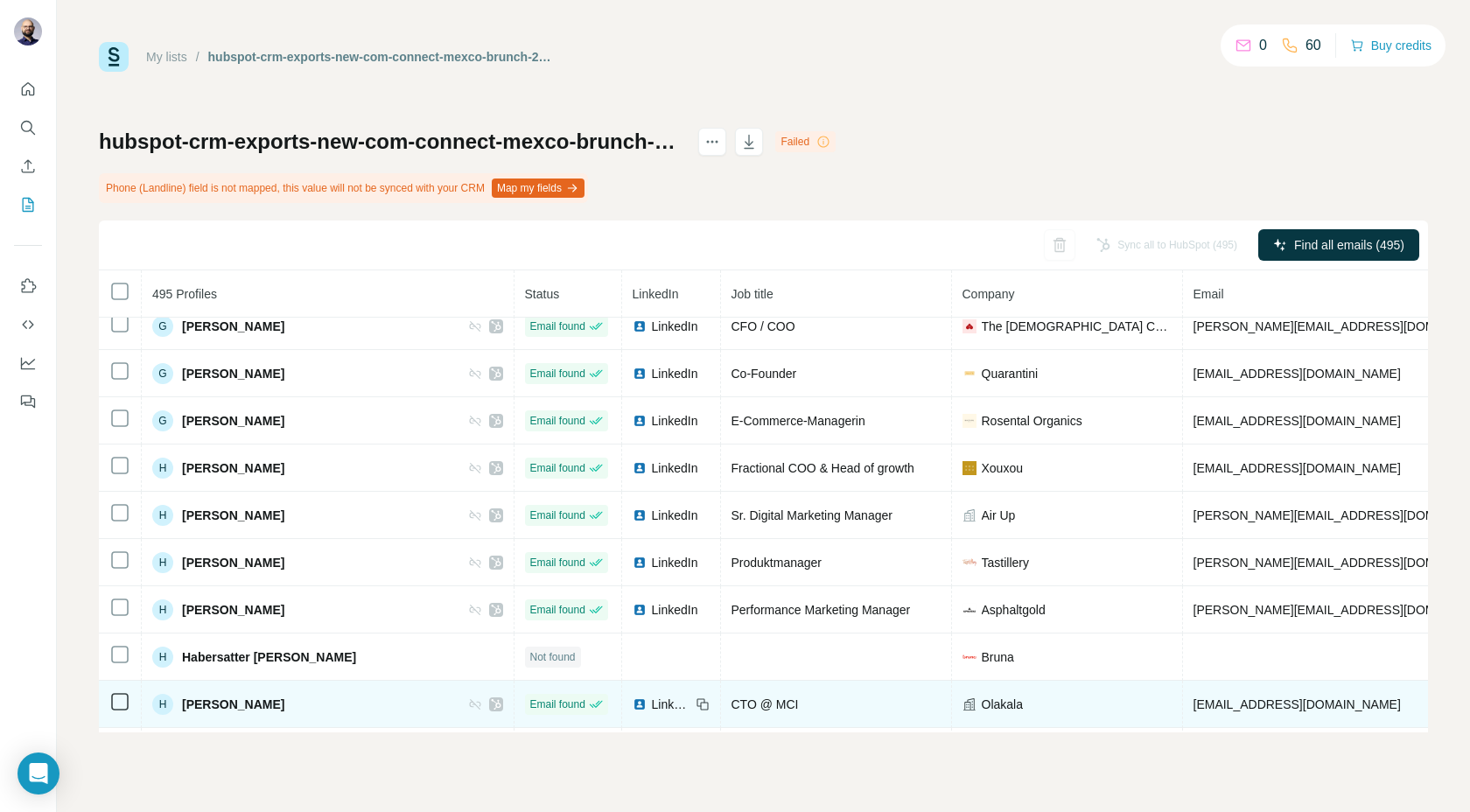
scroll to position [6424, 0]
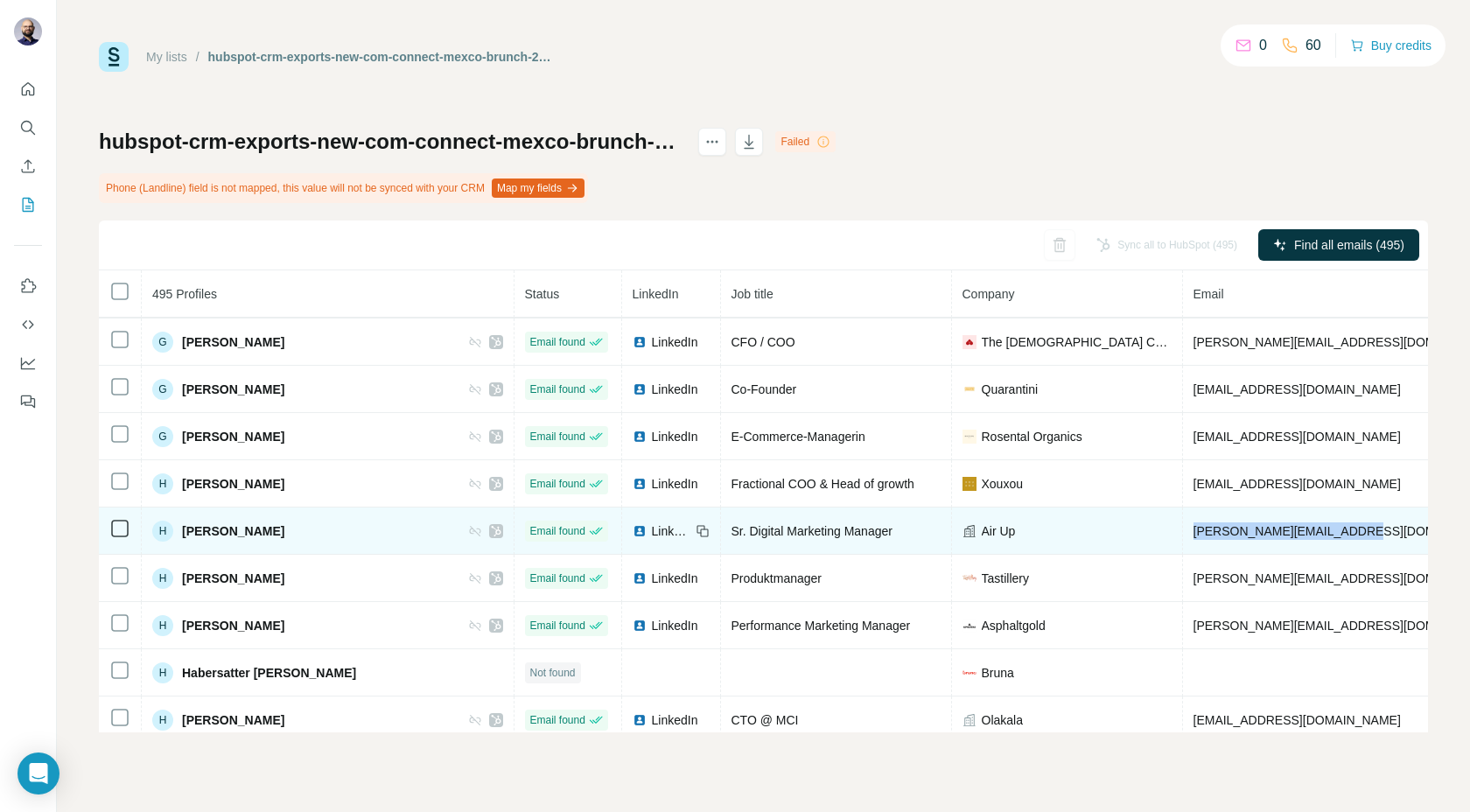
drag, startPoint x: 1263, startPoint y: 531, endPoint x: 1082, endPoint y: 531, distance: 181.0
click at [1183, 531] on td "[PERSON_NAME][EMAIL_ADDRESS][DOMAIN_NAME]" at bounding box center [1399, 531] width 432 height 47
copy span "[PERSON_NAME][EMAIL_ADDRESS][DOMAIN_NAME]"
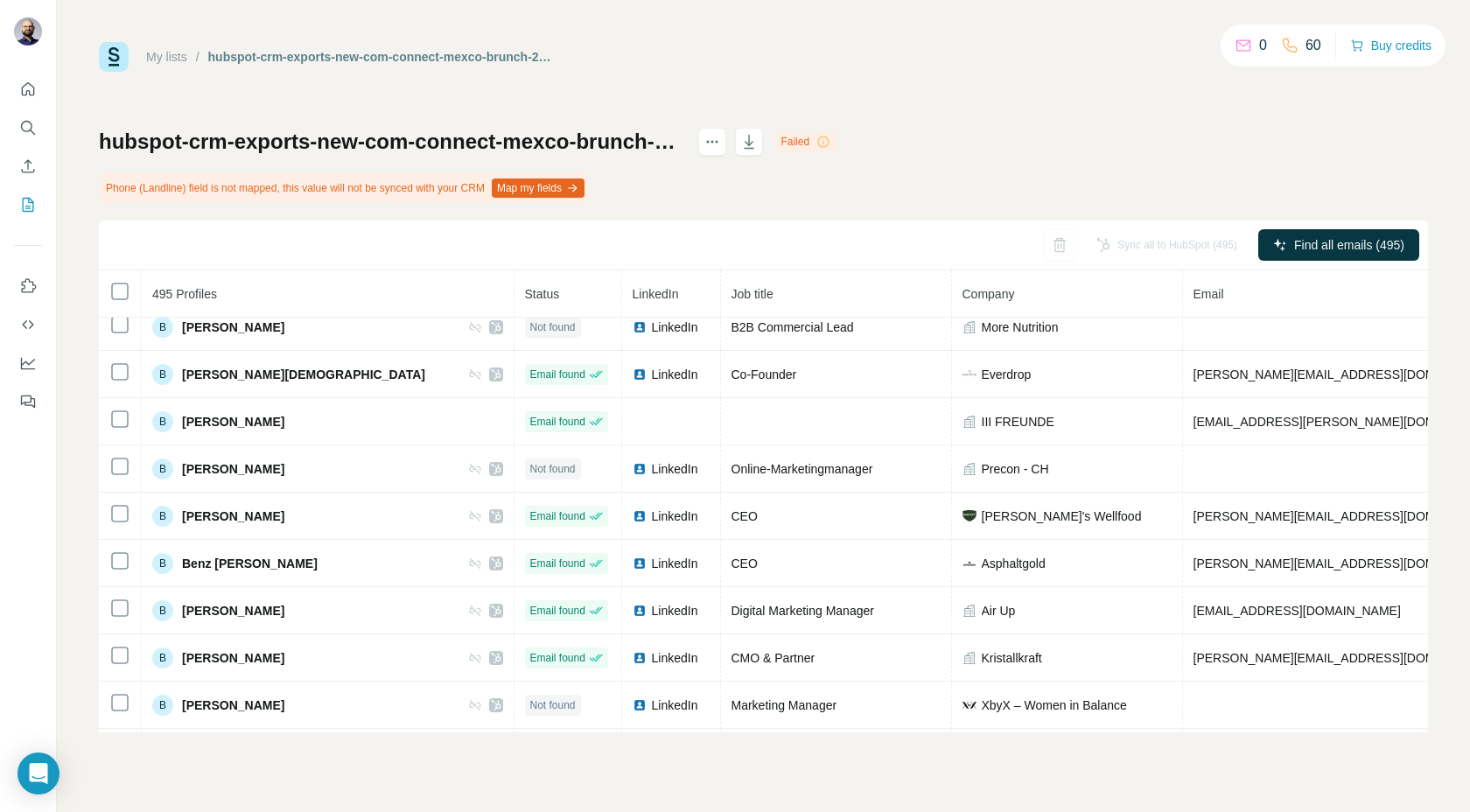
scroll to position [897, 0]
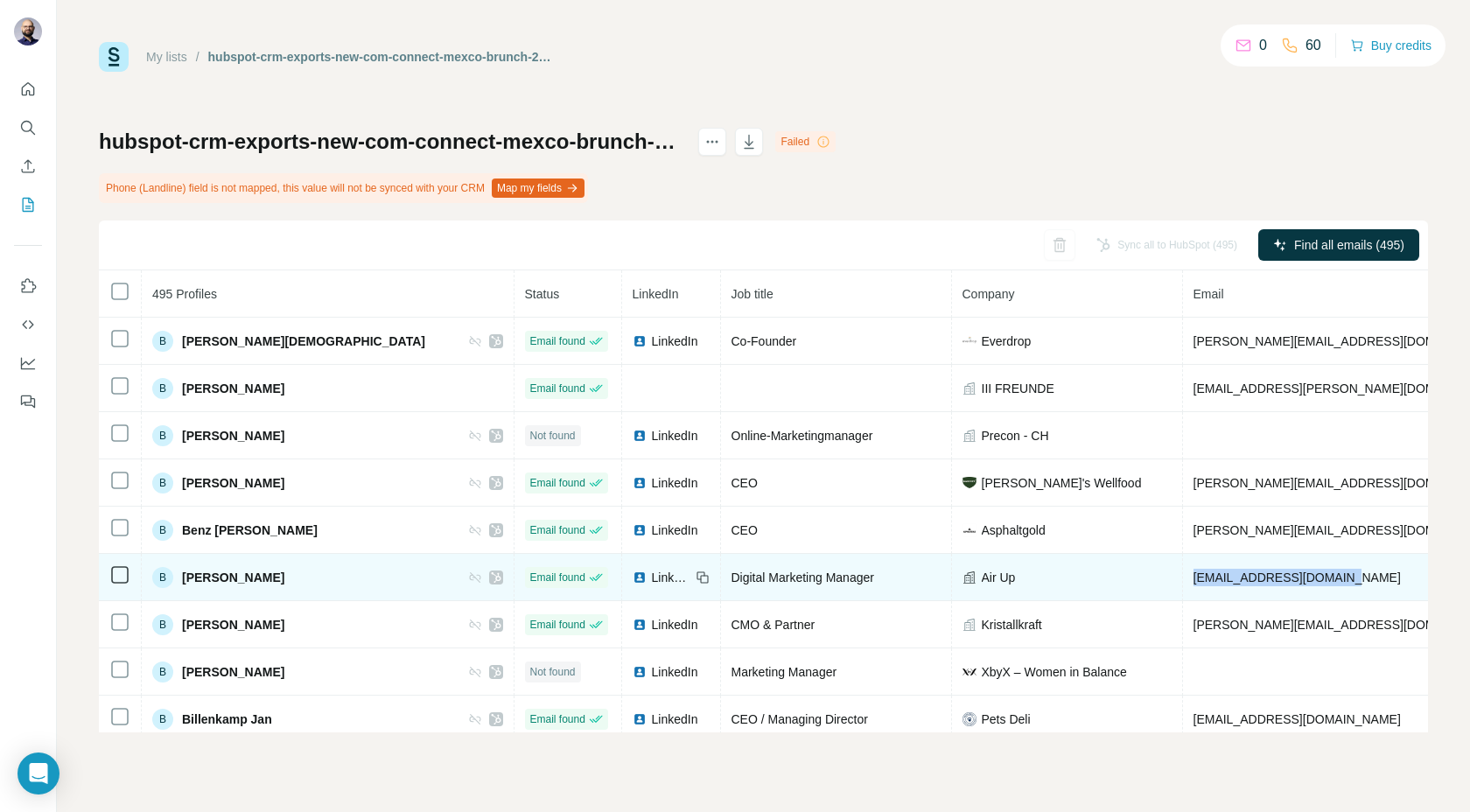
drag, startPoint x: 1247, startPoint y: 573, endPoint x: 1086, endPoint y: 577, distance: 161.0
click at [1183, 577] on td "[EMAIL_ADDRESS][DOMAIN_NAME]" at bounding box center [1399, 577] width 432 height 47
copy span "[EMAIL_ADDRESS][DOMAIN_NAME]"
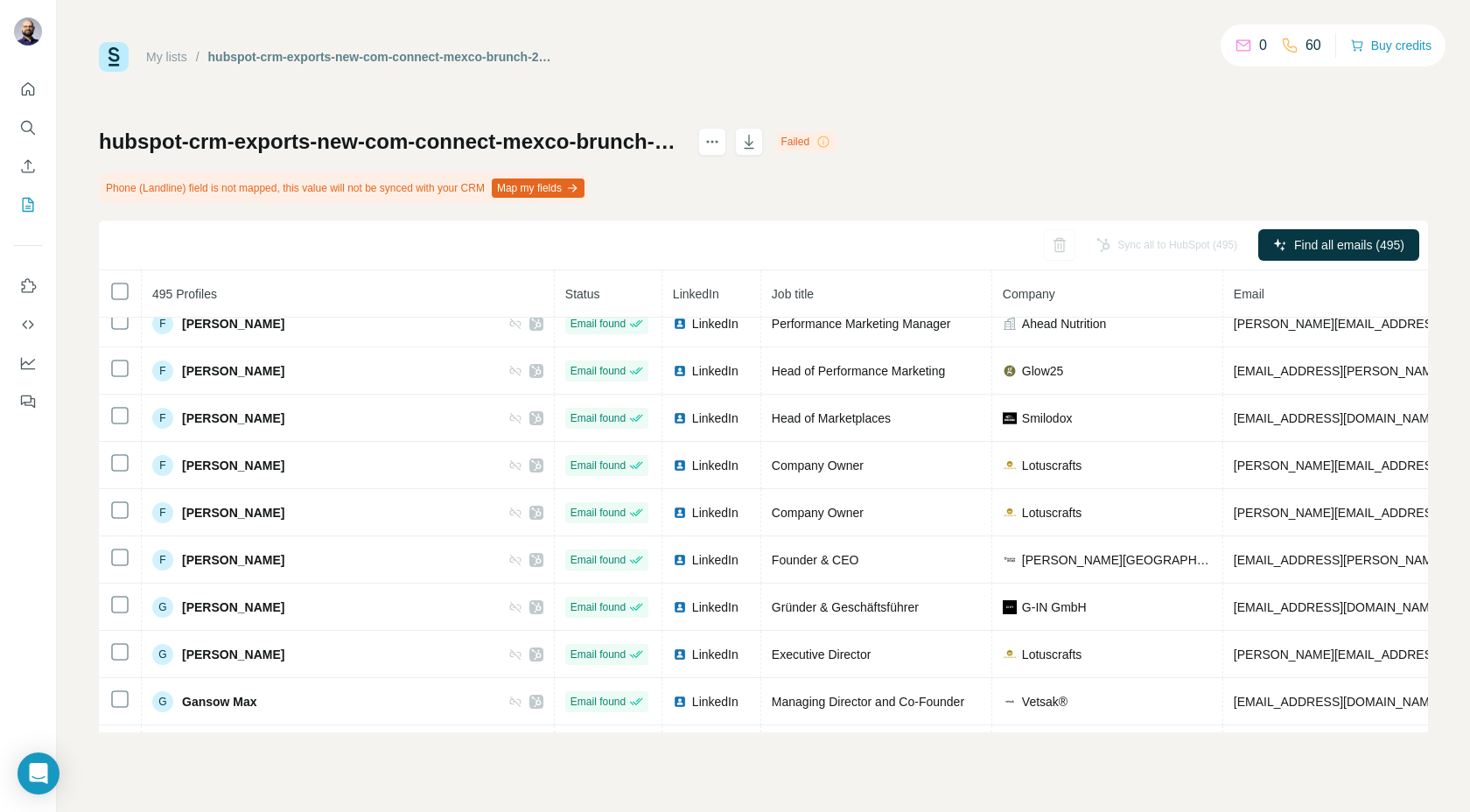
scroll to position [4878, 0]
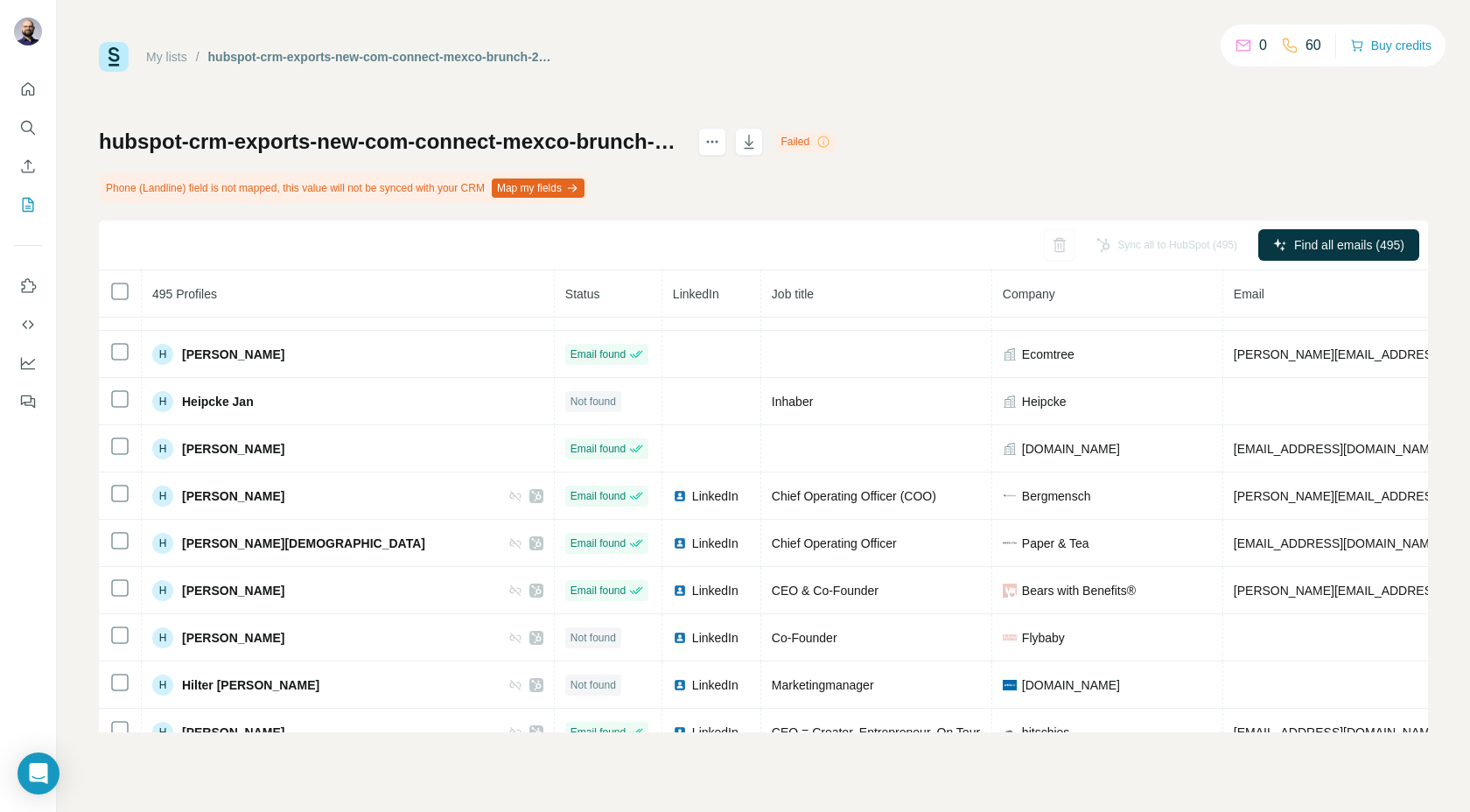
scroll to position [7638, 0]
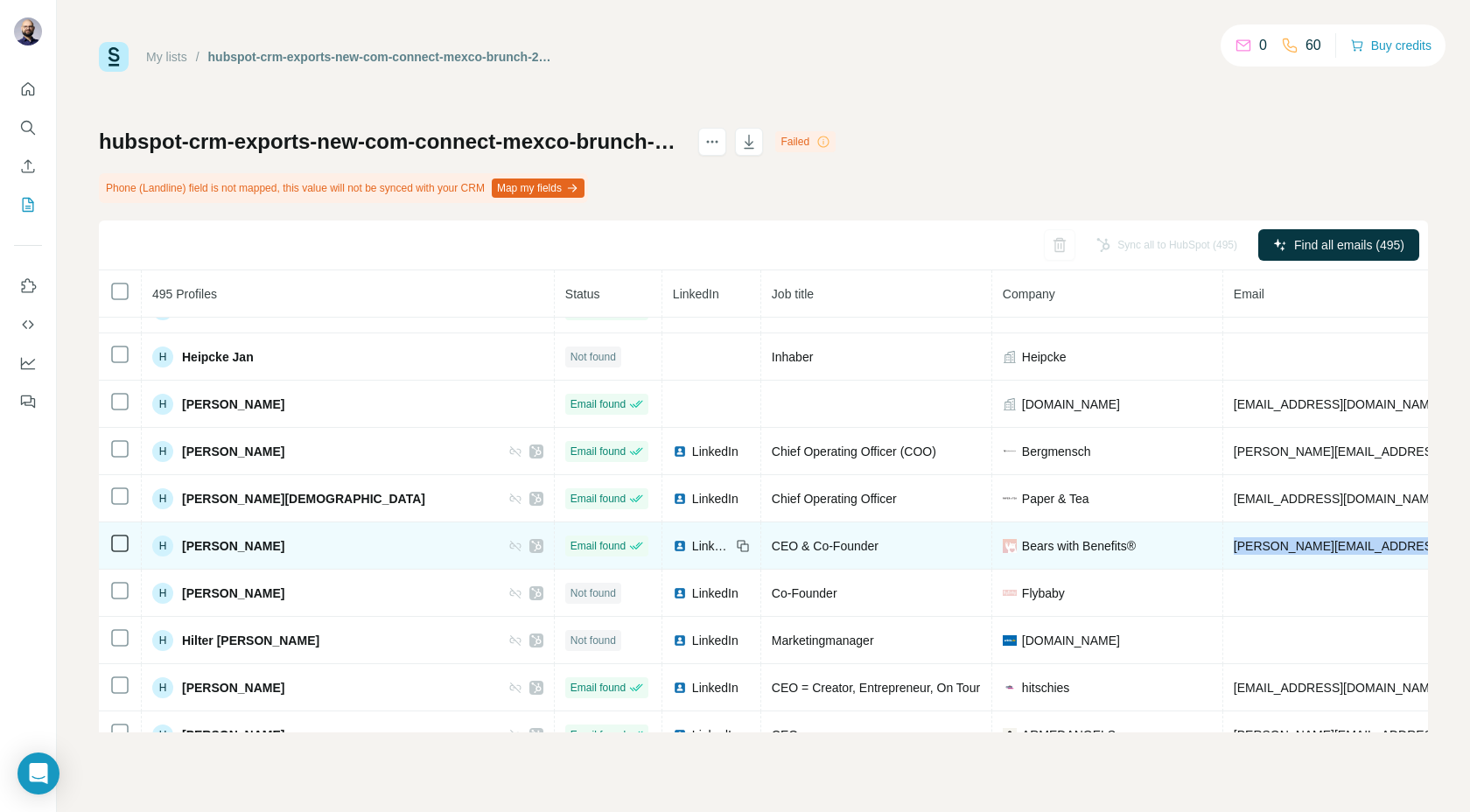
drag, startPoint x: 1295, startPoint y: 548, endPoint x: 1082, endPoint y: 543, distance: 213.1
click at [1224, 543] on td "[PERSON_NAME][EMAIL_ADDRESS][DOMAIN_NAME]" at bounding box center [1489, 545] width 532 height 47
copy span "[PERSON_NAME][EMAIL_ADDRESS][DOMAIN_NAME]"
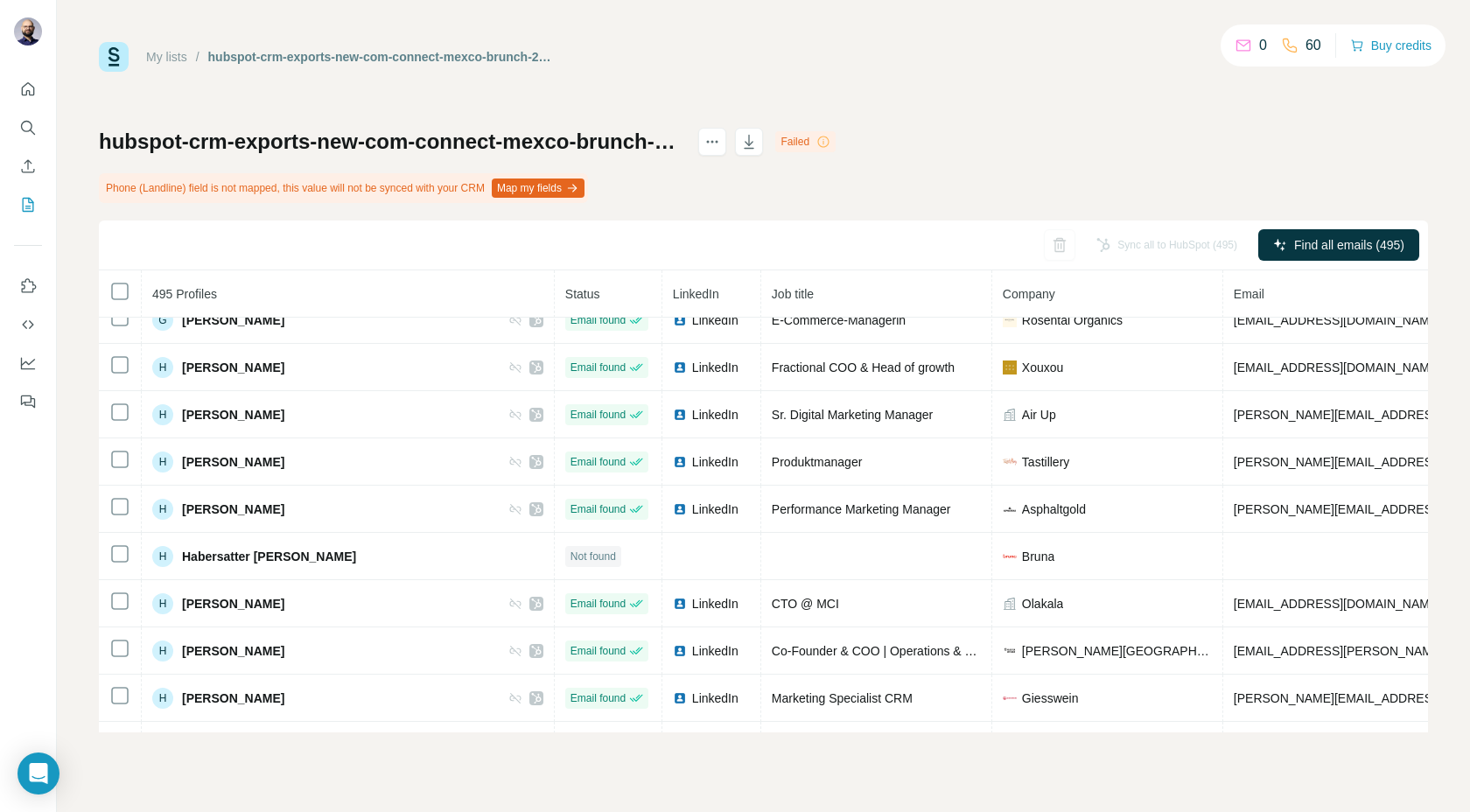
scroll to position [6545, 0]
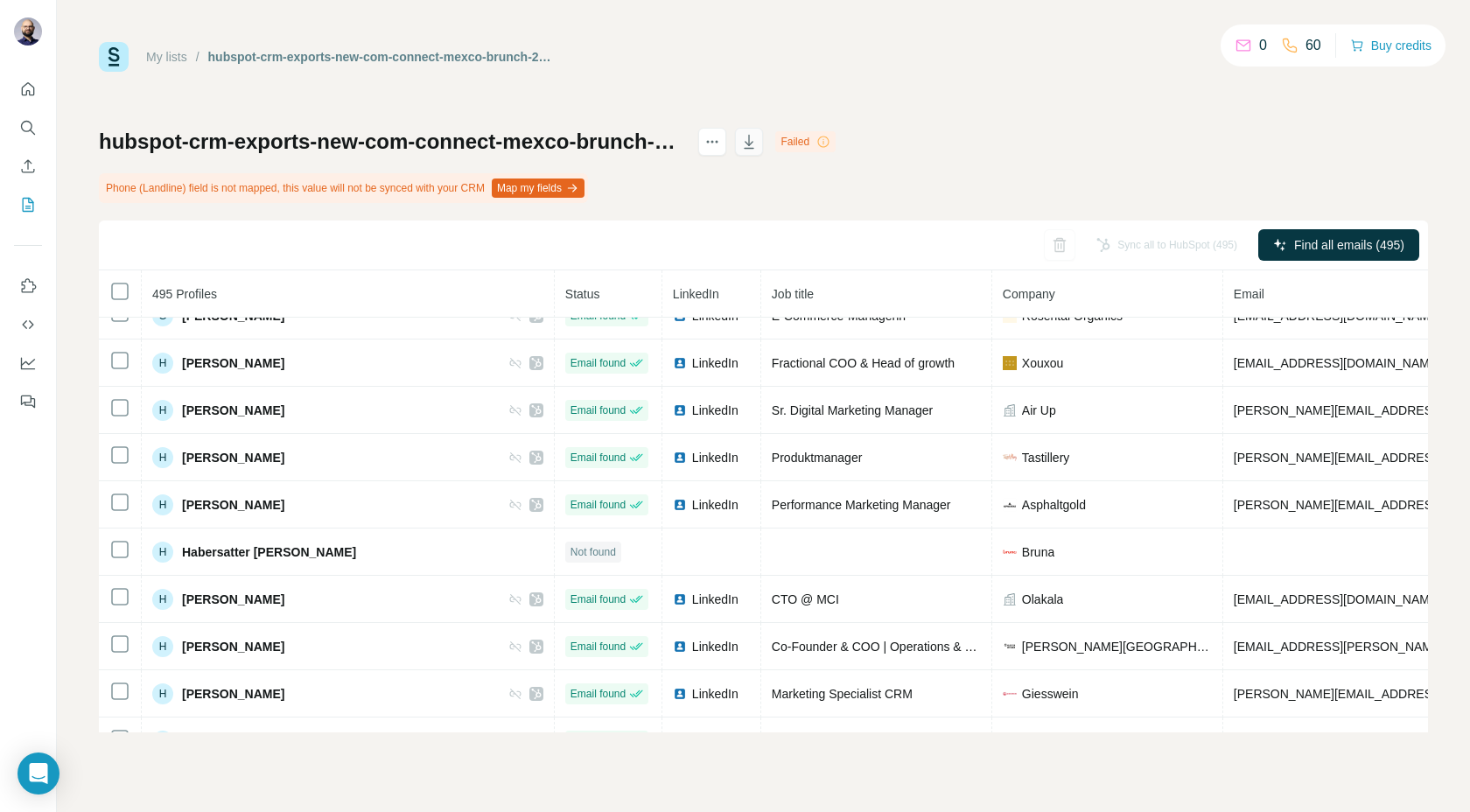
click at [758, 135] on icon "button" at bounding box center [748, 142] width 18 height 18
